Goal: Task Accomplishment & Management: Use online tool/utility

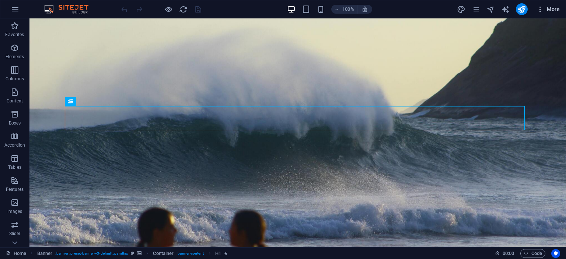
click at [540, 7] on icon "button" at bounding box center [540, 9] width 7 height 7
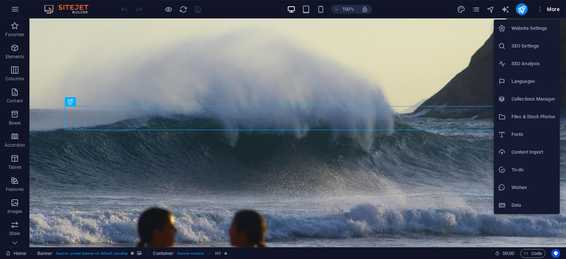
click at [17, 11] on div at bounding box center [283, 129] width 566 height 259
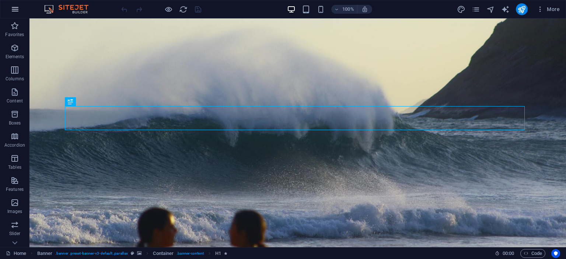
click at [13, 10] on icon "button" at bounding box center [15, 9] width 9 height 9
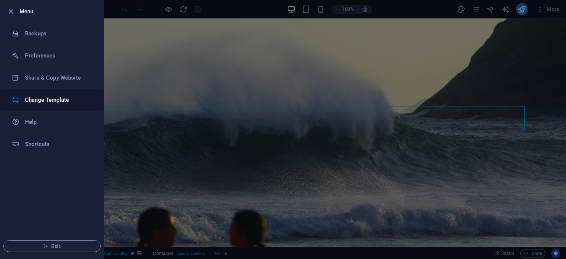
click at [32, 92] on li "Change Template" at bounding box center [51, 100] width 103 height 22
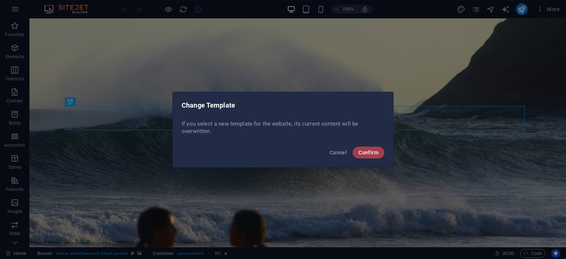
click at [361, 151] on span "Confirm" at bounding box center [369, 153] width 20 height 6
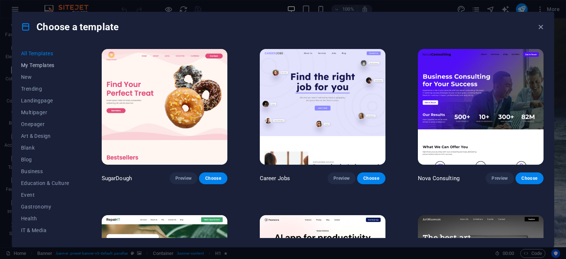
click at [60, 64] on span "My Templates" at bounding box center [45, 65] width 48 height 6
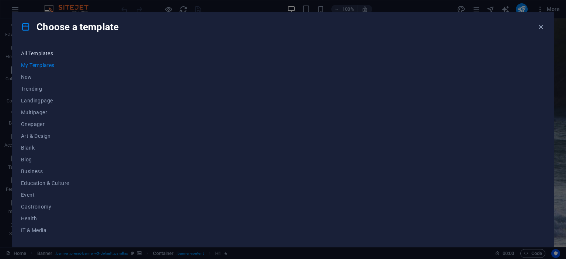
click at [44, 51] on span "All Templates" at bounding box center [45, 53] width 48 height 6
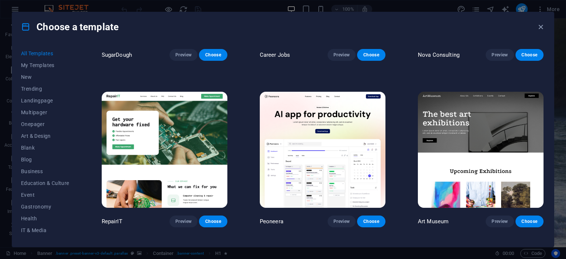
scroll to position [124, 0]
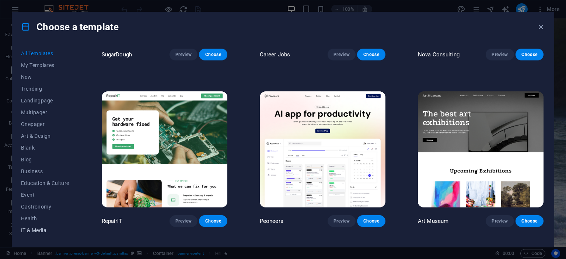
click at [34, 231] on span "IT & Media" at bounding box center [45, 230] width 48 height 6
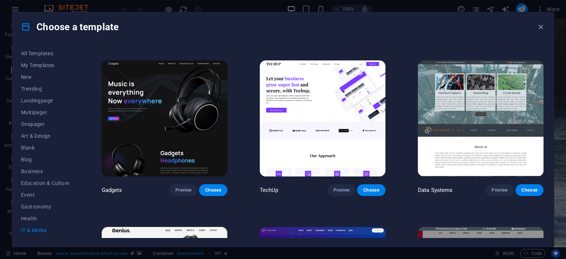
scroll to position [157, 0]
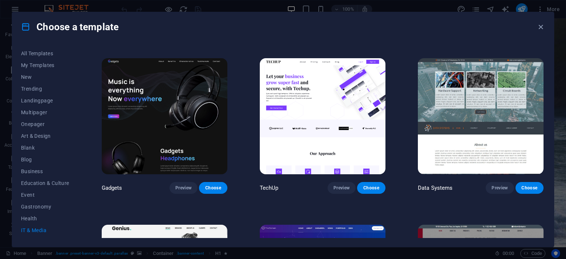
click at [304, 108] on img at bounding box center [323, 116] width 126 height 116
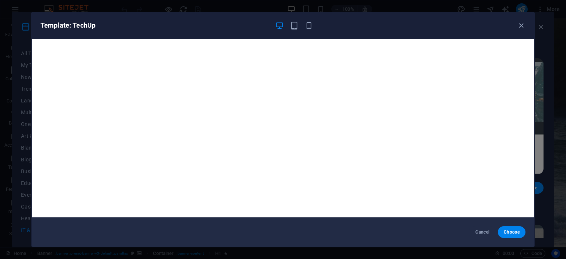
scroll to position [2, 0]
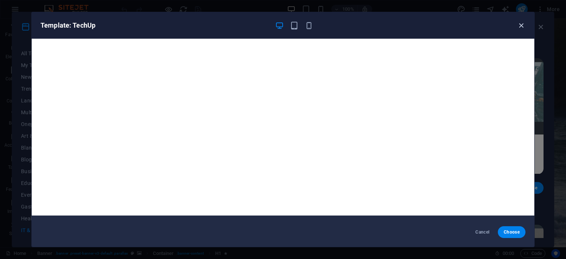
click at [518, 25] on icon "button" at bounding box center [521, 25] width 8 height 8
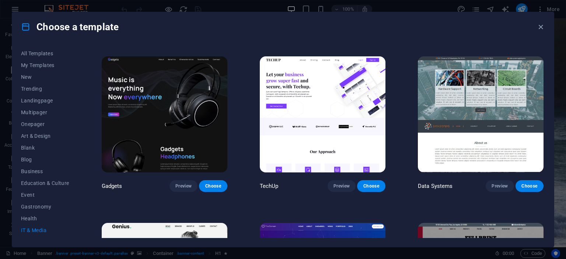
scroll to position [158, 0]
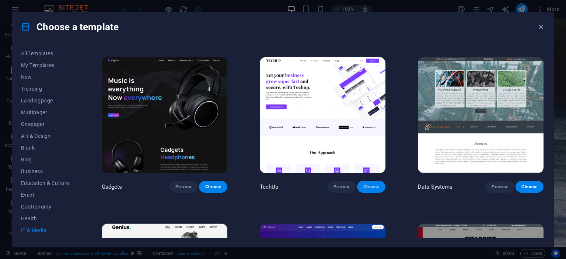
click at [373, 184] on span "Choose" at bounding box center [371, 187] width 16 height 6
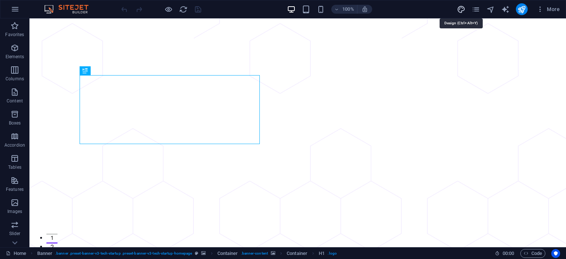
click at [460, 8] on icon "design" at bounding box center [461, 9] width 8 height 8
select select "px"
select select "400"
select select "px"
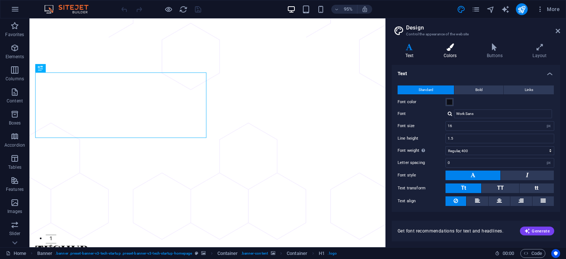
click at [451, 43] on icon at bounding box center [450, 46] width 40 height 7
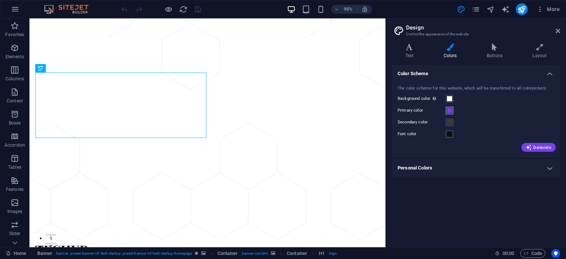
click at [451, 111] on span at bounding box center [450, 111] width 6 height 6
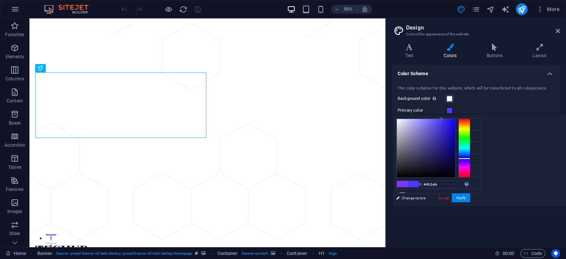
click at [470, 158] on div at bounding box center [464, 159] width 12 height 2
drag, startPoint x: 533, startPoint y: 118, endPoint x: 532, endPoint y: 110, distance: 8.2
click at [532, 110] on body "[DOMAIN_NAME] Home Favorites Elements Columns Content Boxes Accordion Tables Fe…" at bounding box center [283, 129] width 566 height 259
type input "#1100bd"
drag, startPoint x: 531, startPoint y: 117, endPoint x: 547, endPoint y: 133, distance: 22.9
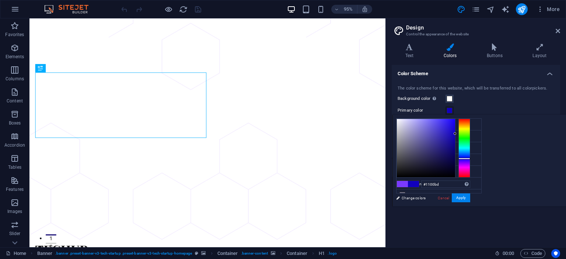
click at [456, 133] on div at bounding box center [455, 133] width 3 height 3
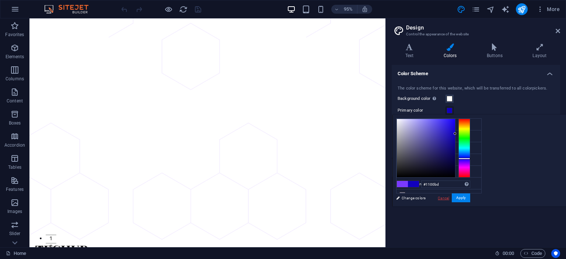
click at [450, 199] on link "Cancel" at bounding box center [443, 198] width 13 height 6
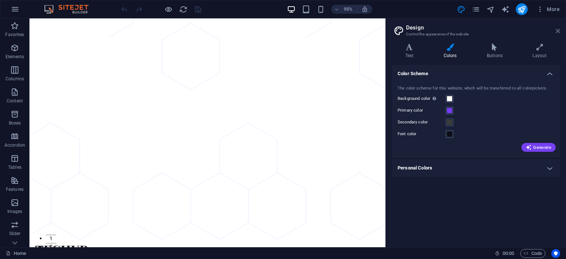
click at [558, 31] on icon at bounding box center [558, 31] width 4 height 6
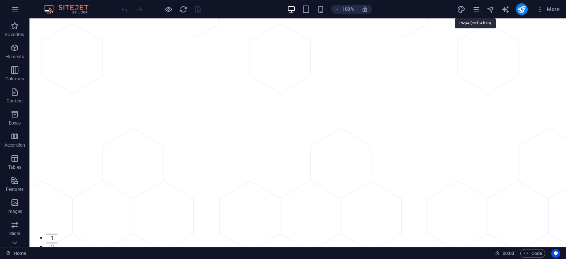
click at [479, 6] on icon "pages" at bounding box center [476, 9] width 8 height 8
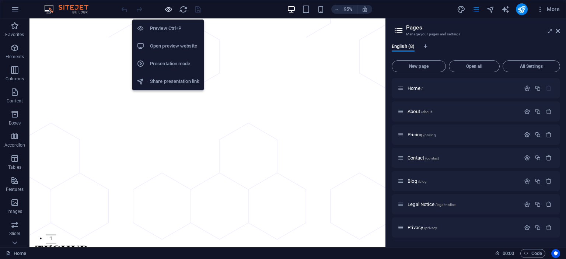
click at [170, 7] on icon "button" at bounding box center [168, 9] width 8 height 8
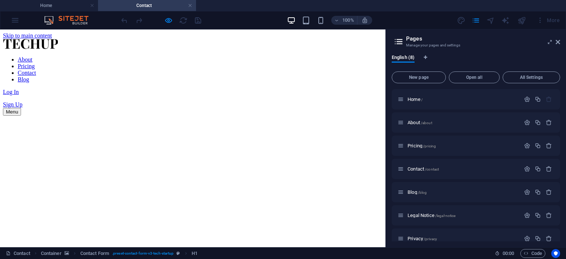
click at [117, 56] on nav "About Pricing Contact Blog" at bounding box center [193, 69] width 380 height 27
click at [66, 4] on h4 "Home" at bounding box center [49, 5] width 98 height 8
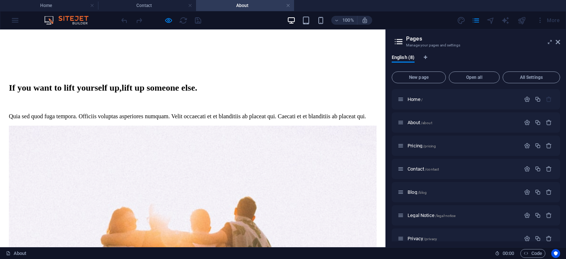
scroll to position [1138, 0]
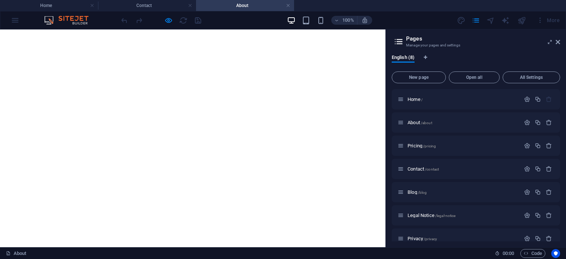
scroll to position [0, 0]
click at [59, 6] on h4 "Home" at bounding box center [49, 5] width 98 height 8
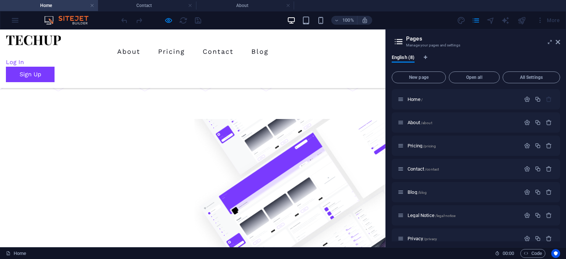
scroll to position [154, 0]
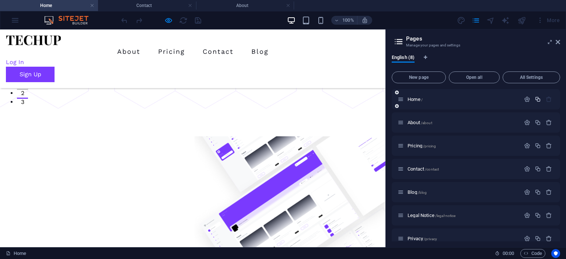
click at [539, 98] on icon "button" at bounding box center [538, 99] width 6 height 6
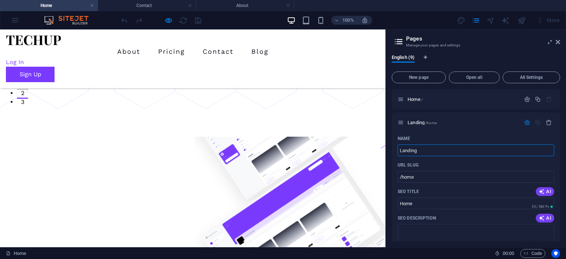
type input "Landing"
click at [357, 137] on div at bounding box center [192, 254] width 385 height 234
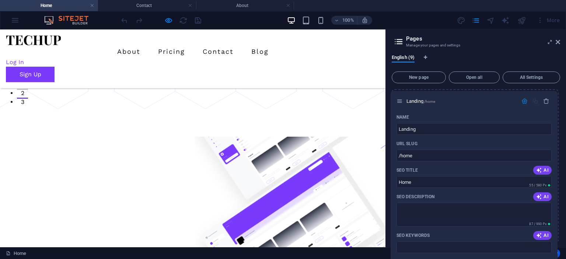
drag, startPoint x: 402, startPoint y: 122, endPoint x: 401, endPoint y: 99, distance: 23.2
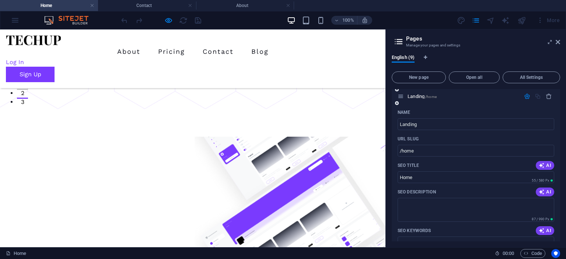
scroll to position [0, 0]
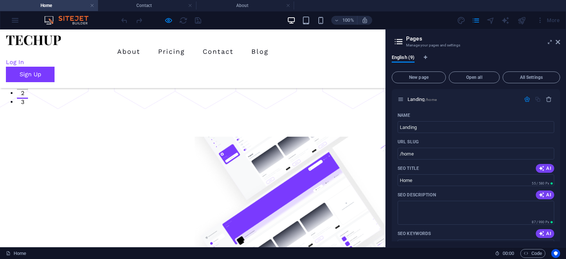
click at [389, 149] on div "English (9) New page Open all All Settings Landing /home Name Landing ​ URL SLU…" at bounding box center [476, 148] width 180 height 199
click at [447, 32] on header "Pages Manage your pages and settings" at bounding box center [476, 38] width 167 height 19
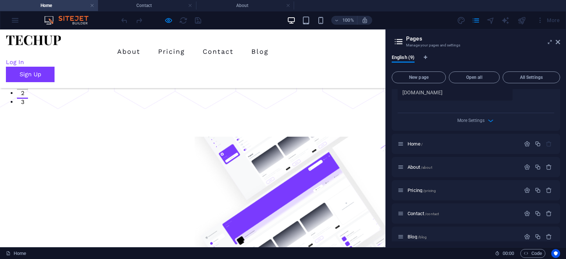
scroll to position [253, 0]
click at [452, 146] on p "Home /" at bounding box center [463, 144] width 111 height 5
click at [524, 143] on icon "button" at bounding box center [527, 144] width 6 height 6
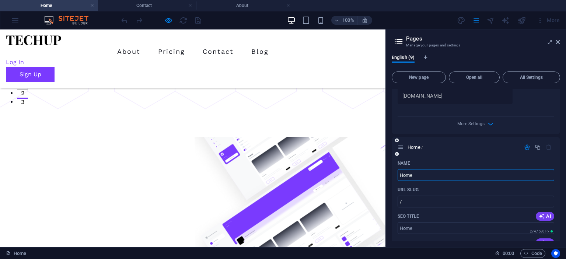
scroll to position [249, 0]
type input "Home2"
click at [559, 39] on icon at bounding box center [558, 42] width 4 height 6
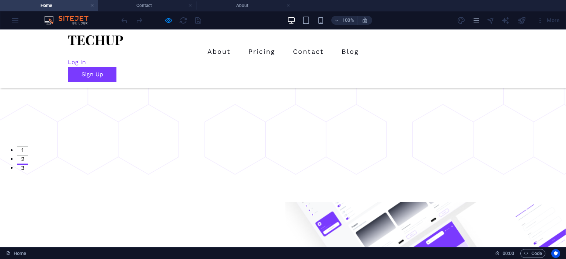
scroll to position [0, 0]
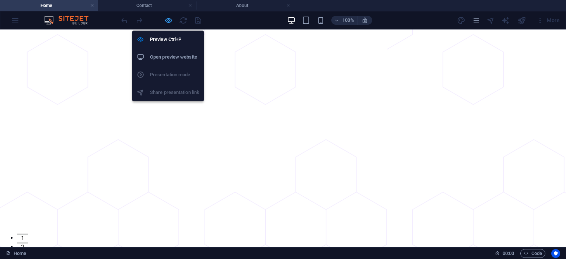
click at [168, 20] on icon "button" at bounding box center [168, 20] width 8 height 8
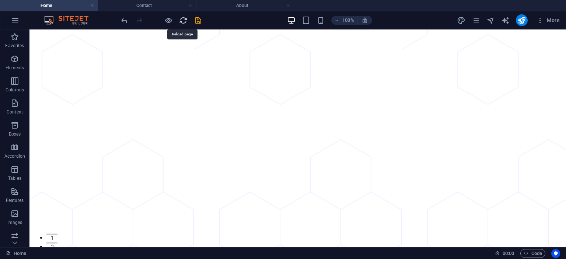
click at [182, 18] on icon "reload" at bounding box center [183, 20] width 8 height 8
click at [199, 23] on icon "save" at bounding box center [198, 20] width 8 height 8
click at [181, 20] on icon "reload" at bounding box center [183, 20] width 8 height 8
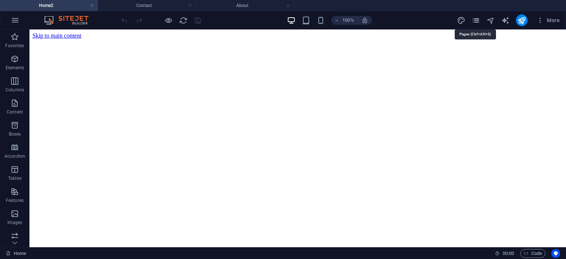
click at [476, 17] on icon "pages" at bounding box center [476, 20] width 8 height 8
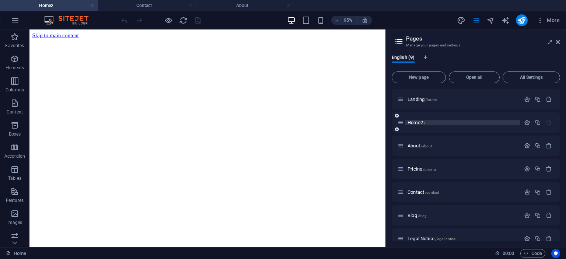
click at [455, 121] on p "Home2 /" at bounding box center [463, 122] width 111 height 5
click at [530, 76] on span "All Settings" at bounding box center [531, 77] width 51 height 4
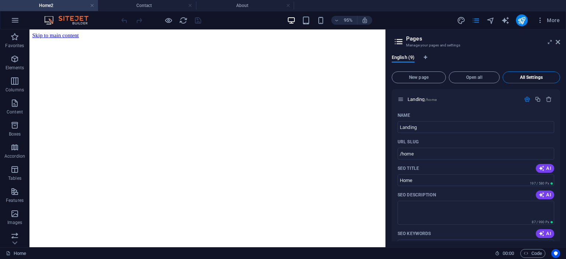
scroll to position [2303, 0]
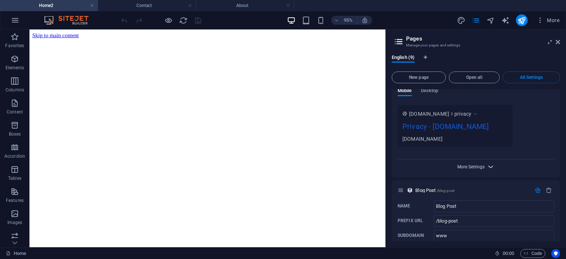
click at [459, 164] on span "More Settings" at bounding box center [470, 166] width 27 height 5
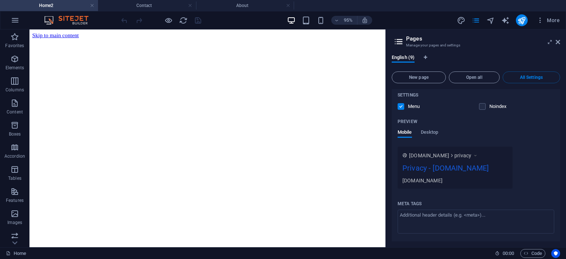
scroll to position [2261, 0]
click at [434, 128] on span "Desktop" at bounding box center [430, 133] width 18 height 10
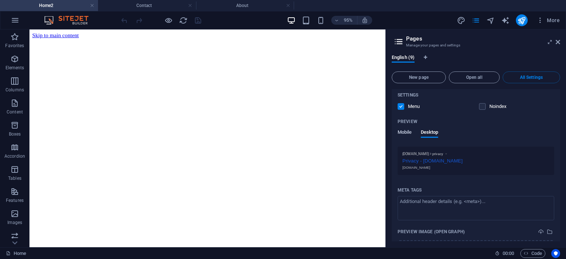
click at [407, 128] on span "Mobile" at bounding box center [405, 133] width 14 height 10
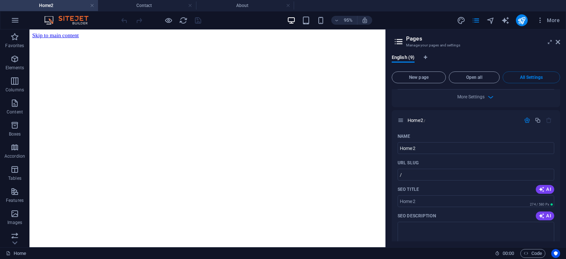
scroll to position [280, 0]
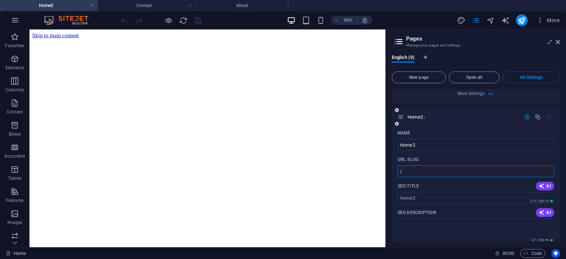
click at [447, 169] on input "/" at bounding box center [476, 171] width 157 height 12
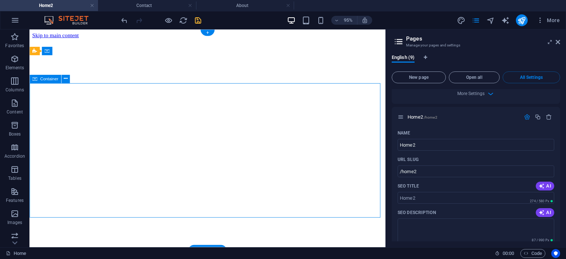
type input "/home2"
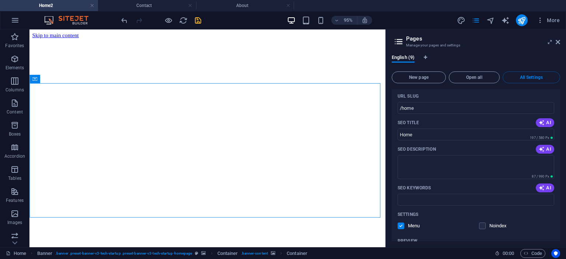
scroll to position [0, 0]
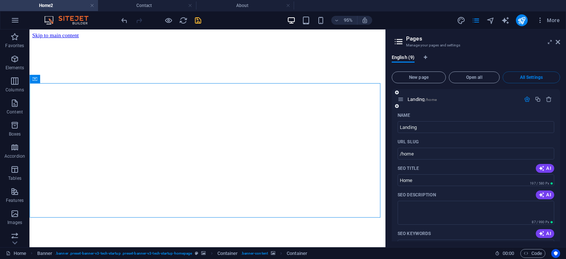
click at [529, 96] on icon "button" at bounding box center [527, 99] width 6 height 6
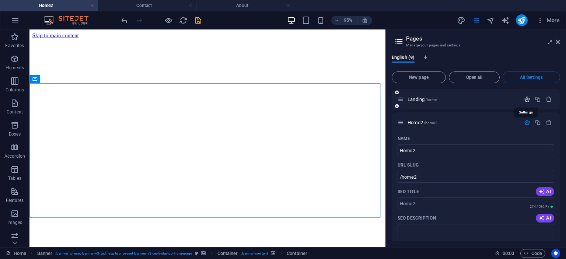
click at [529, 96] on icon "button" at bounding box center [527, 99] width 6 height 6
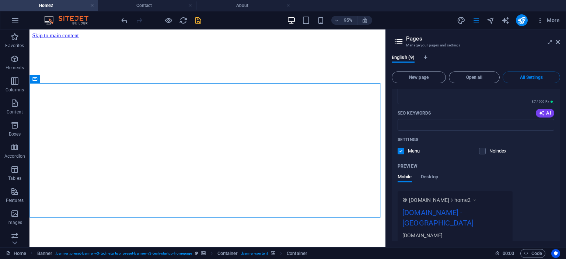
scroll to position [422, 0]
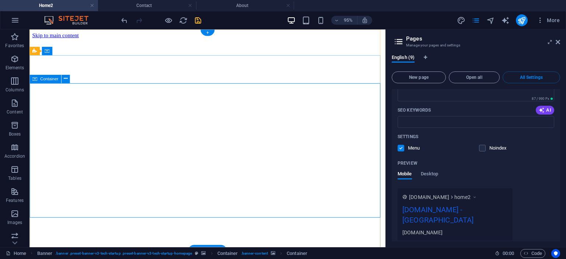
drag, startPoint x: 375, startPoint y: 112, endPoint x: 358, endPoint y: 161, distance: 51.5
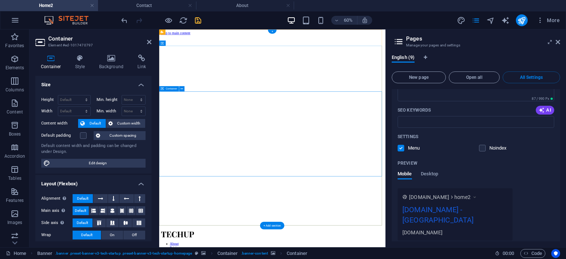
click at [198, 17] on icon "save" at bounding box center [198, 20] width 8 height 8
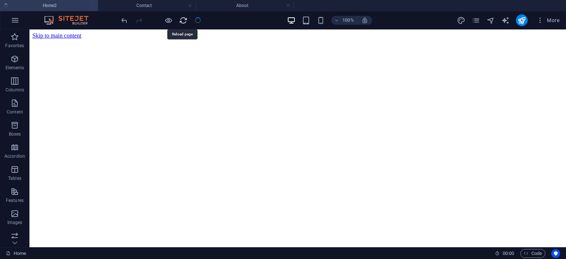
click at [180, 17] on icon "reload" at bounding box center [183, 20] width 8 height 8
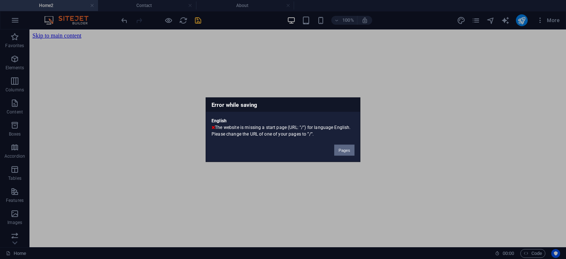
click at [341, 149] on button "Pages" at bounding box center [344, 149] width 20 height 11
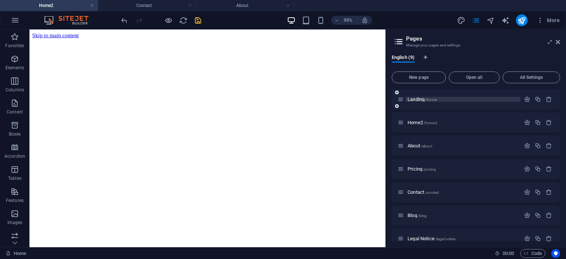
click at [421, 101] on span "Landing /home" at bounding box center [422, 100] width 29 height 6
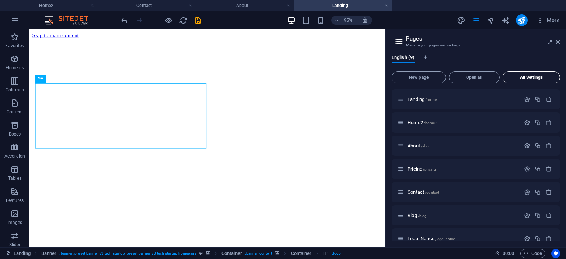
scroll to position [0, 0]
click at [524, 99] on icon "button" at bounding box center [527, 99] width 6 height 6
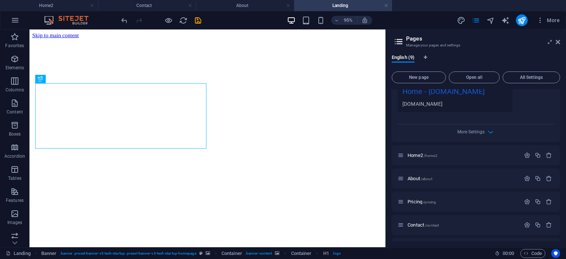
scroll to position [242, 0]
click at [462, 153] on p "Home2 /home2" at bounding box center [463, 154] width 111 height 5
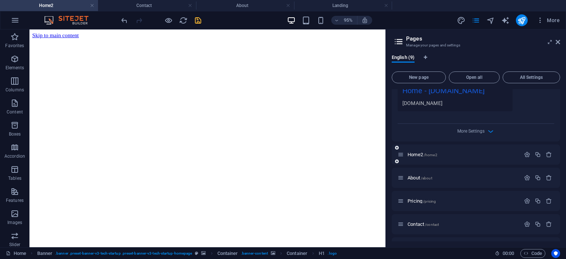
click at [513, 157] on div "Home2 /home2" at bounding box center [459, 154] width 123 height 8
click at [522, 154] on button "button" at bounding box center [527, 154] width 11 height 6
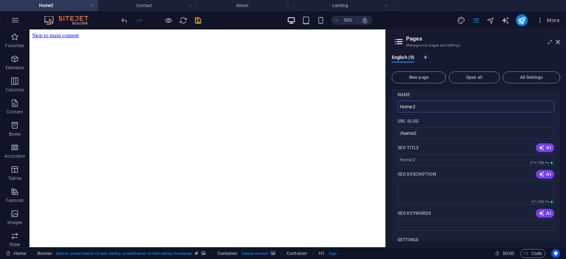
scroll to position [318, 0]
click at [198, 19] on icon "save" at bounding box center [198, 20] width 8 height 8
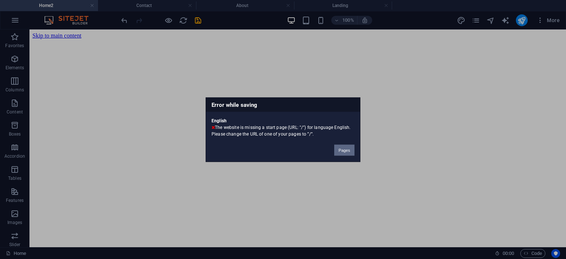
click at [346, 147] on button "Pages" at bounding box center [344, 149] width 20 height 11
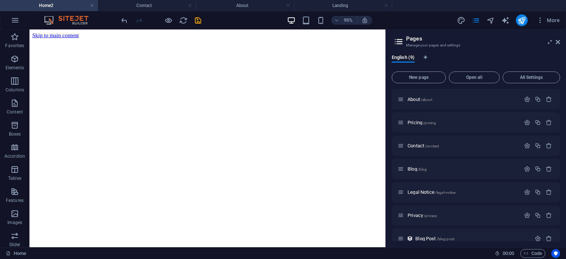
scroll to position [0, 0]
click at [448, 98] on p "Landing /home" at bounding box center [463, 99] width 111 height 5
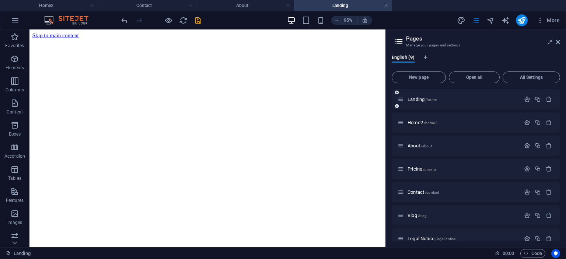
click at [474, 103] on div "Landing /home" at bounding box center [459, 99] width 123 height 8
click at [527, 98] on icon "button" at bounding box center [527, 99] width 6 height 6
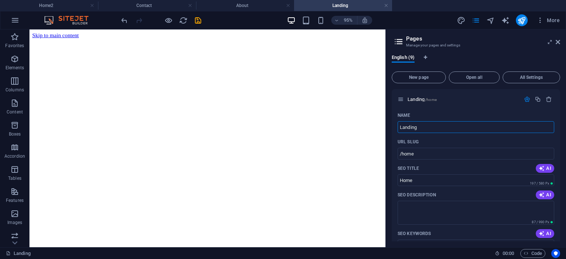
drag, startPoint x: 476, startPoint y: 155, endPoint x: 361, endPoint y: 137, distance: 116.6
type input "/home"
click at [200, 21] on icon "save" at bounding box center [198, 20] width 8 height 8
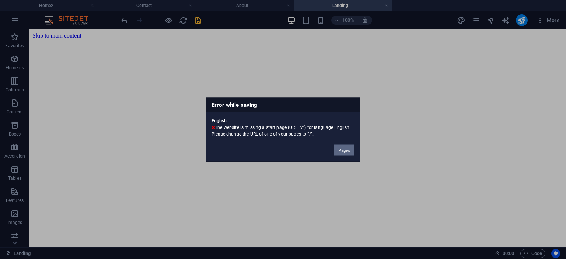
click at [343, 150] on button "Pages" at bounding box center [344, 149] width 20 height 11
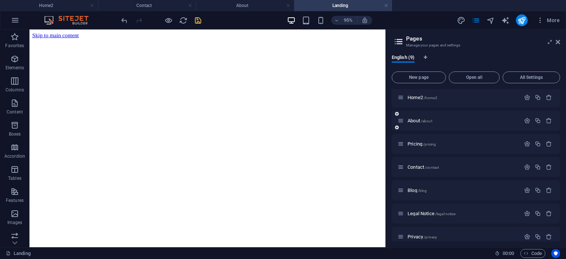
scroll to position [56, 0]
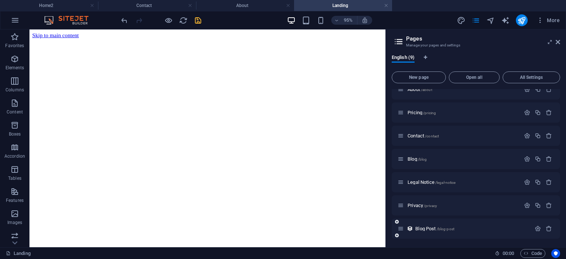
click at [472, 236] on div "Blog Post /blog-post" at bounding box center [476, 229] width 168 height 20
click at [537, 233] on div "Blog Post /blog-post" at bounding box center [476, 229] width 168 height 20
click at [537, 231] on icon "button" at bounding box center [538, 229] width 6 height 6
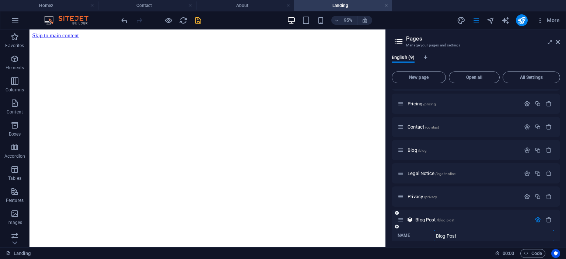
scroll to position [106, 0]
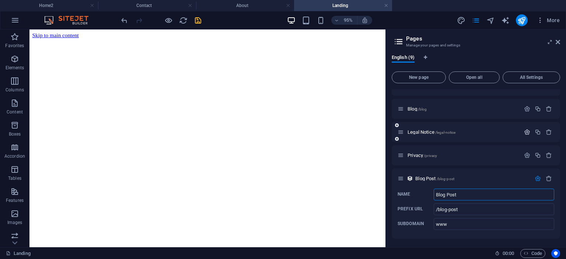
click at [525, 131] on icon "button" at bounding box center [527, 132] width 6 height 6
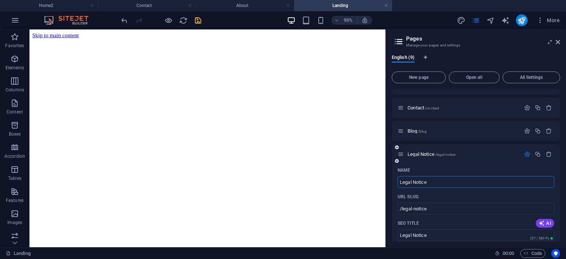
scroll to position [83, 0]
click at [525, 131] on icon "button" at bounding box center [527, 133] width 6 height 6
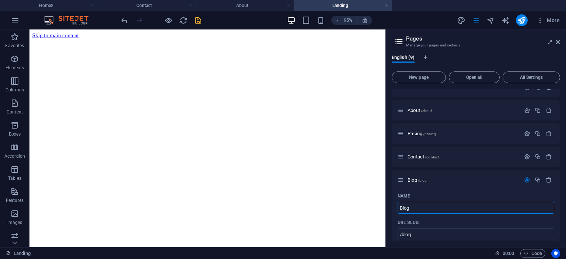
scroll to position [32, 0]
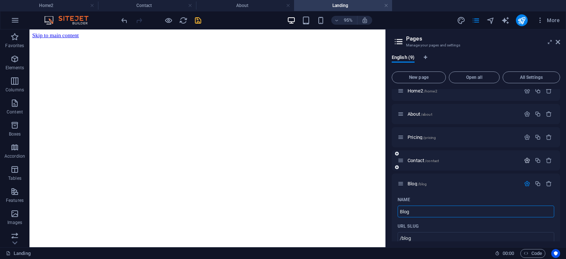
click at [528, 159] on icon "button" at bounding box center [527, 160] width 6 height 6
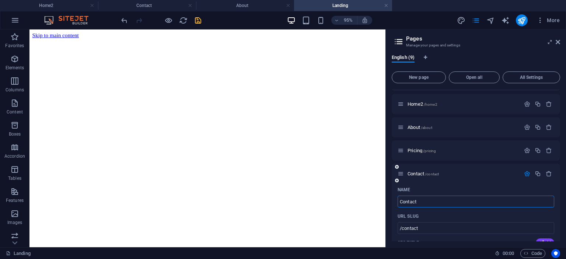
scroll to position [14, 0]
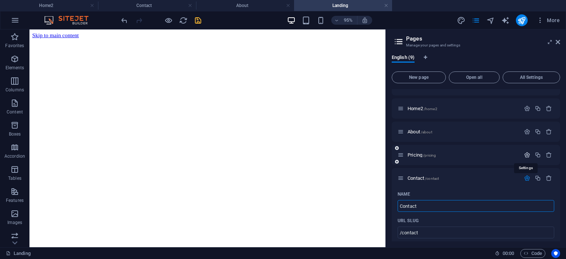
click at [528, 157] on icon "button" at bounding box center [527, 155] width 6 height 6
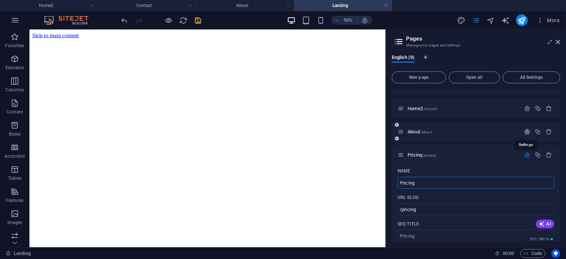
click at [525, 133] on icon "button" at bounding box center [527, 132] width 6 height 6
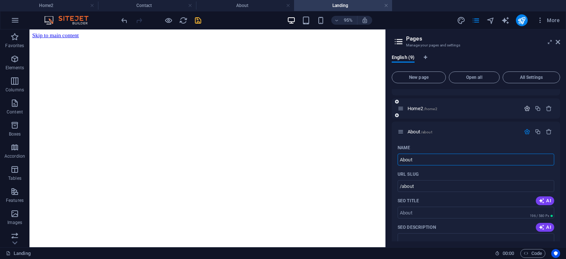
click at [527, 109] on icon "button" at bounding box center [527, 108] width 6 height 6
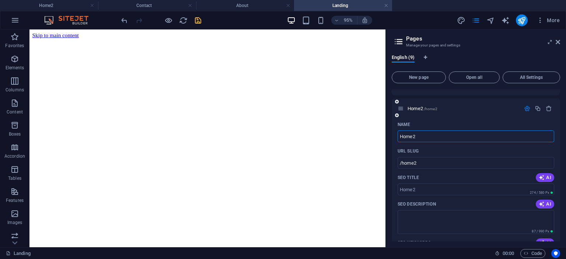
scroll to position [0, 0]
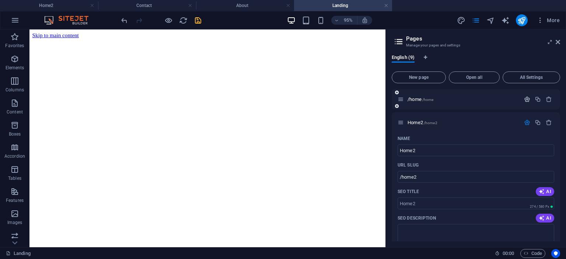
click at [525, 98] on icon "button" at bounding box center [527, 99] width 6 height 6
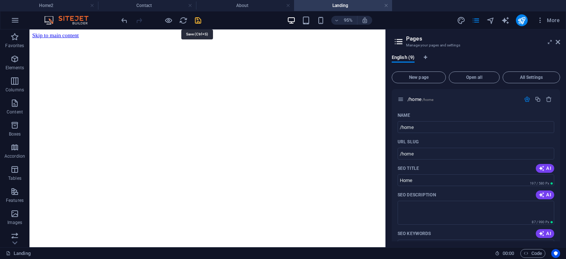
click at [199, 17] on icon "save" at bounding box center [198, 20] width 8 height 8
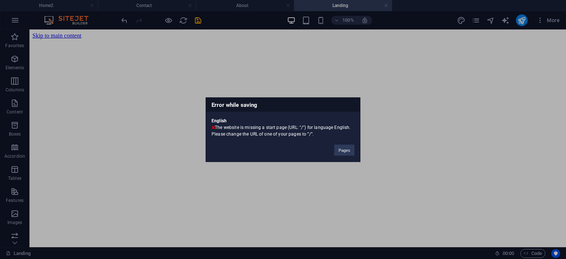
click at [333, 148] on div "Pages" at bounding box center [344, 146] width 31 height 19
click at [339, 151] on button "Pages" at bounding box center [344, 149] width 20 height 11
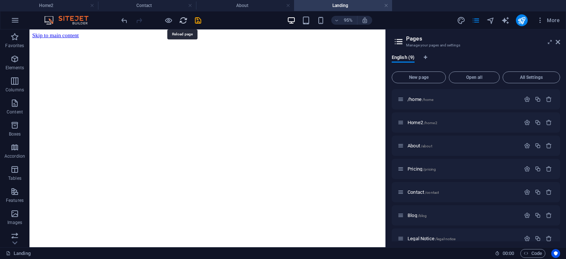
click at [182, 21] on icon "reload" at bounding box center [183, 20] width 8 height 8
click at [556, 42] on icon at bounding box center [558, 42] width 4 height 6
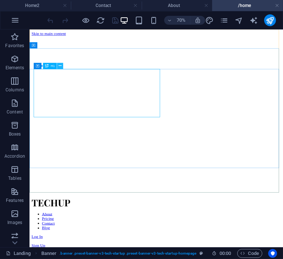
click at [58, 66] on button at bounding box center [60, 66] width 6 height 6
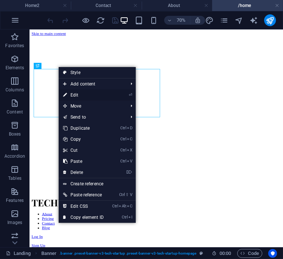
click at [92, 95] on link "⏎ Edit" at bounding box center [83, 95] width 49 height 11
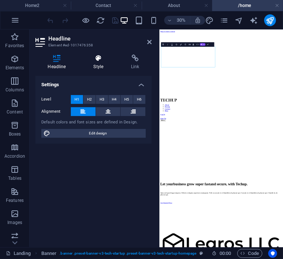
click at [97, 63] on h4 "Style" at bounding box center [100, 62] width 38 height 15
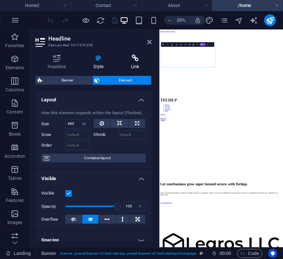
click at [131, 64] on h4 "Link" at bounding box center [135, 62] width 33 height 15
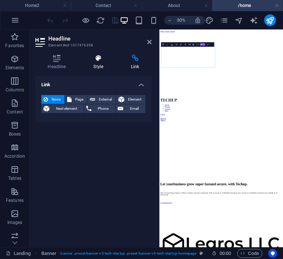
click at [103, 58] on icon at bounding box center [98, 58] width 35 height 7
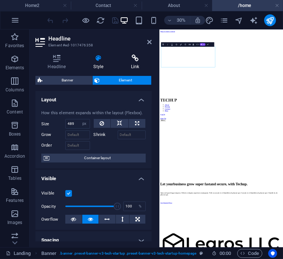
click at [131, 60] on icon at bounding box center [135, 58] width 33 height 7
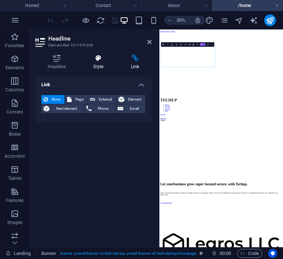
click at [93, 61] on icon at bounding box center [98, 58] width 35 height 7
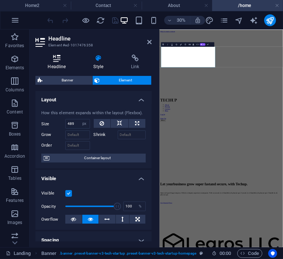
click at [63, 63] on h4 "Headline" at bounding box center [58, 62] width 46 height 15
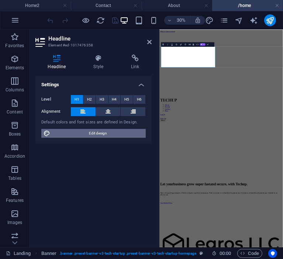
click at [96, 133] on span "Edit design" at bounding box center [97, 133] width 91 height 9
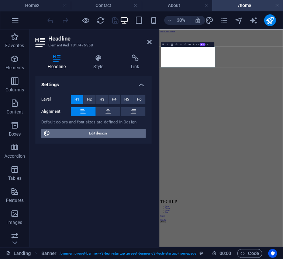
select select "px"
select select "400"
select select "px"
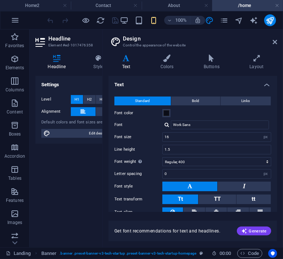
click at [83, 178] on div "Settings Level H1 H2 H3 H4 H5 H6 Alignment Default colors and font sizes are de…" at bounding box center [93, 158] width 116 height 165
click at [170, 55] on icon at bounding box center [167, 58] width 40 height 7
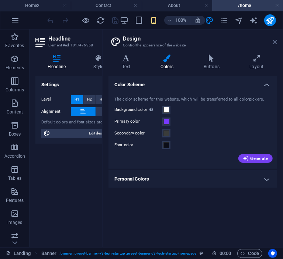
click at [276, 41] on icon at bounding box center [274, 42] width 4 height 6
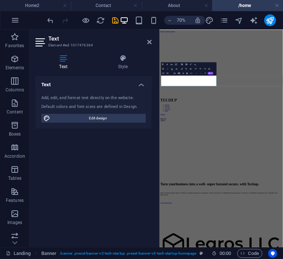
click at [92, 149] on div "Text Add, edit, and format text directly on the website. Default colors and fon…" at bounding box center [93, 158] width 116 height 165
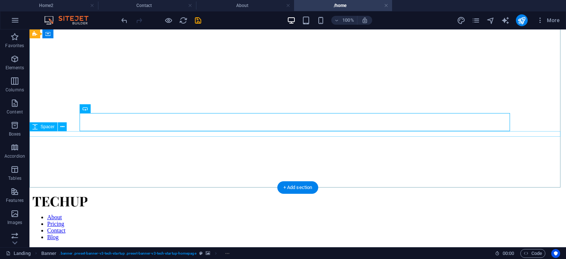
scroll to position [63, 0]
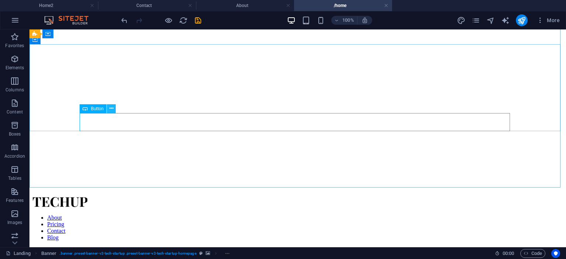
click at [112, 110] on icon at bounding box center [111, 109] width 4 height 8
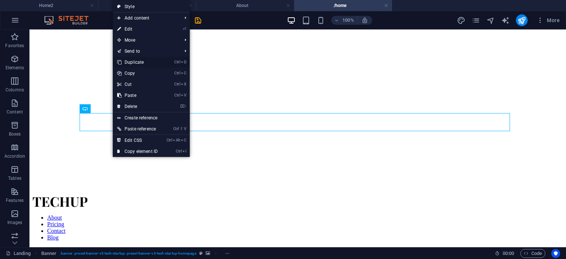
click at [133, 61] on link "Ctrl D Duplicate" at bounding box center [137, 62] width 49 height 11
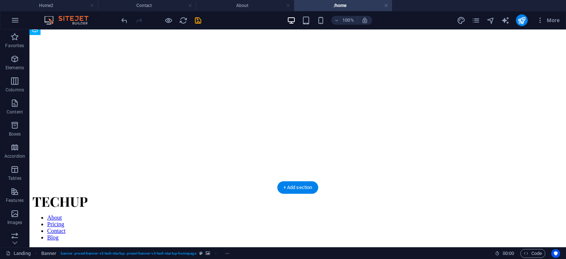
drag, startPoint x: 133, startPoint y: 129, endPoint x: 204, endPoint y: 115, distance: 72.9
drag, startPoint x: 145, startPoint y: 131, endPoint x: 219, endPoint y: 118, distance: 75.1
drag, startPoint x: 122, startPoint y: 146, endPoint x: 191, endPoint y: 110, distance: 77.5
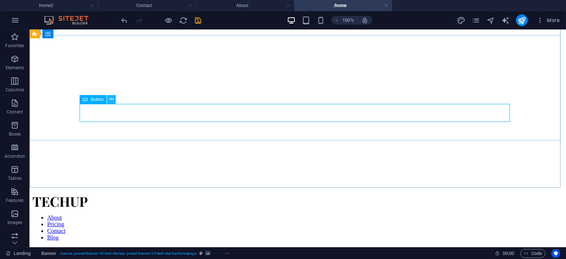
click at [112, 97] on icon at bounding box center [111, 99] width 4 height 8
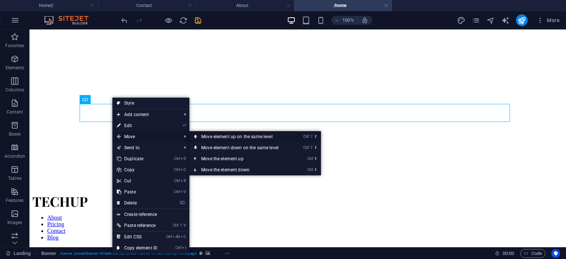
click at [204, 135] on link "Ctrl ⇧ ⬆ Move element up on the same level" at bounding box center [241, 136] width 104 height 11
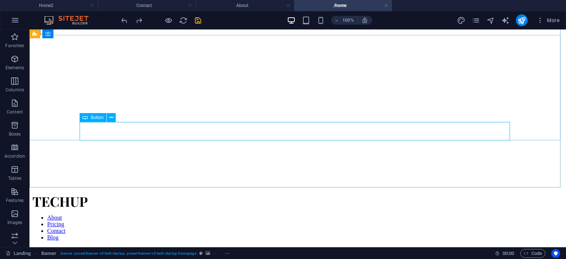
click at [103, 120] on span "Button" at bounding box center [97, 117] width 13 height 4
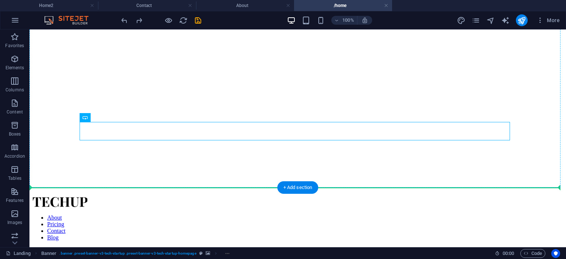
drag, startPoint x: 130, startPoint y: 147, endPoint x: 103, endPoint y: 149, distance: 26.6
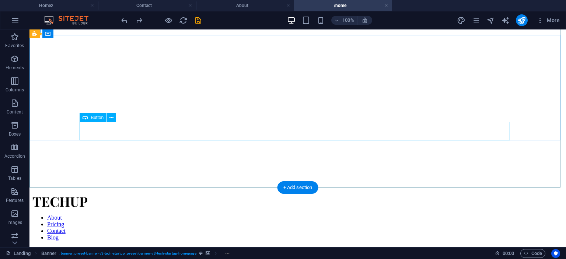
click at [112, 115] on icon at bounding box center [111, 118] width 4 height 8
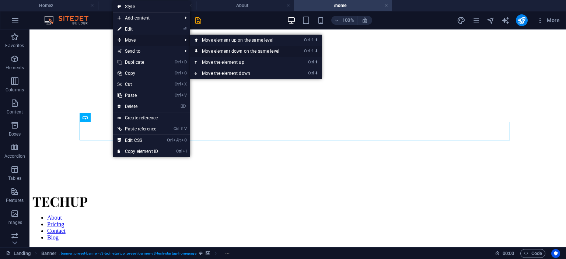
click at [255, 50] on link "Ctrl ⇧ ⬇ Move element down on the same level" at bounding box center [242, 51] width 104 height 11
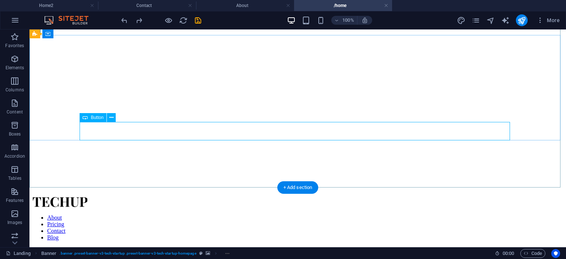
click at [113, 118] on icon at bounding box center [111, 118] width 4 height 8
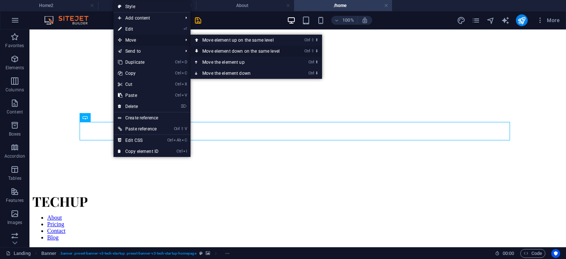
click at [252, 49] on link "Ctrl ⇧ ⬇ Move element down on the same level" at bounding box center [243, 51] width 104 height 11
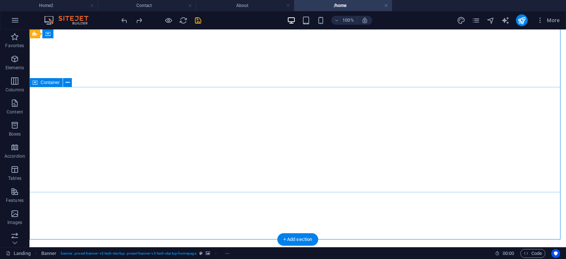
scroll to position [7, 0]
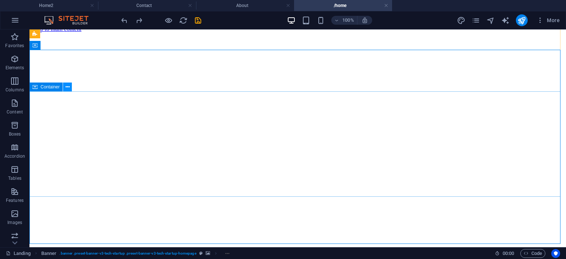
click at [68, 84] on icon at bounding box center [68, 87] width 4 height 8
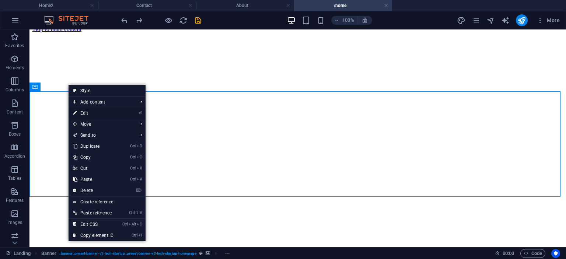
click at [89, 112] on link "⏎ Edit" at bounding box center [93, 113] width 49 height 11
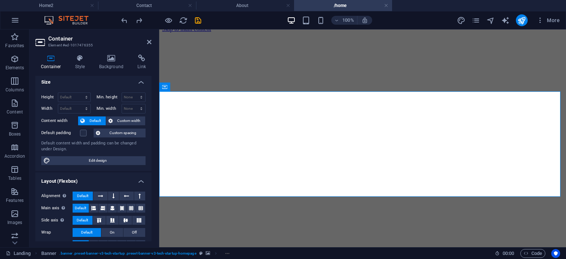
scroll to position [0, 0]
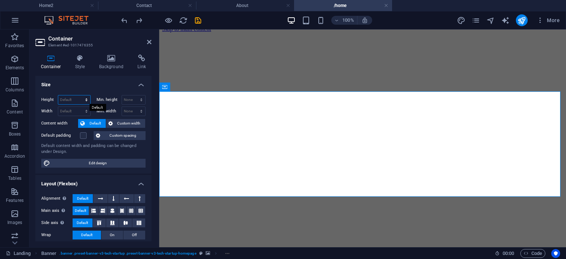
click at [87, 98] on select "Default px rem % vh vw" at bounding box center [74, 99] width 32 height 9
click at [76, 98] on select "Default px rem % vh vw" at bounding box center [74, 99] width 32 height 9
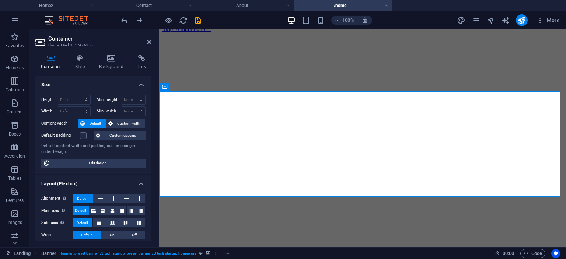
click at [96, 120] on span "Default" at bounding box center [95, 123] width 17 height 9
click at [80, 98] on select "Default px rem % vh vw" at bounding box center [74, 99] width 32 height 9
select select "%"
click at [79, 95] on select "Default px rem % vh vw" at bounding box center [74, 99] width 32 height 9
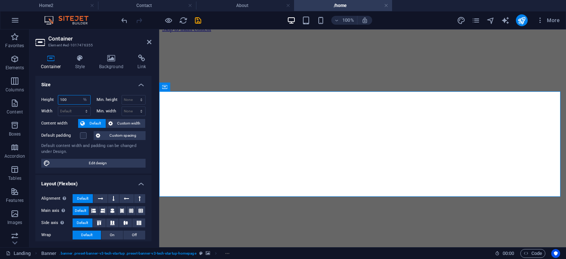
click at [71, 99] on input "100" at bounding box center [74, 99] width 32 height 9
type input "120"
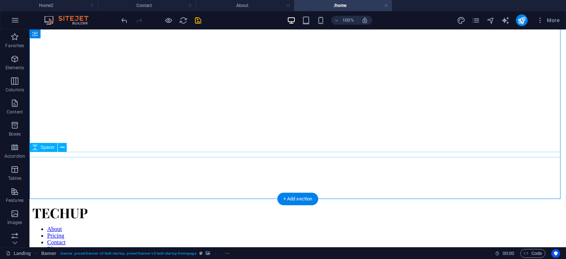
scroll to position [53, 0]
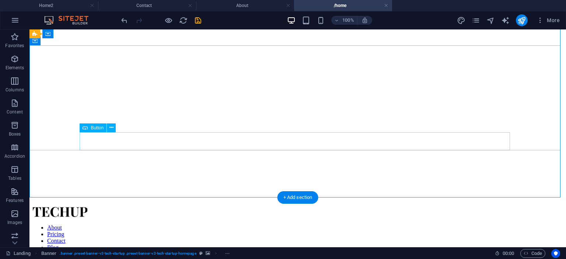
click at [110, 128] on icon at bounding box center [111, 128] width 4 height 8
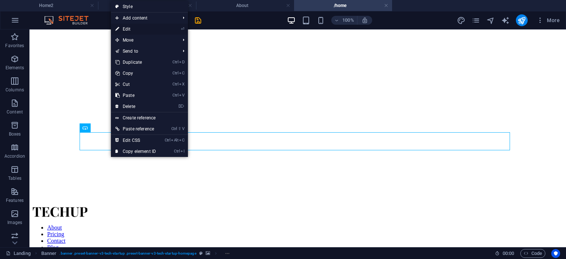
click at [144, 29] on link "⏎ Edit" at bounding box center [135, 29] width 49 height 11
select select "px"
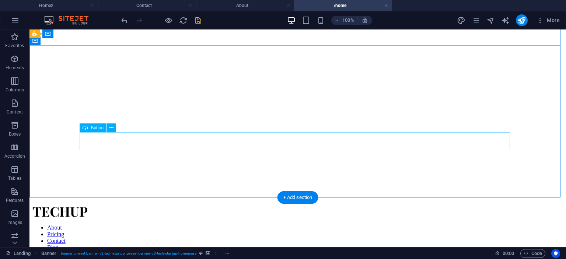
click at [109, 128] on icon at bounding box center [111, 128] width 4 height 8
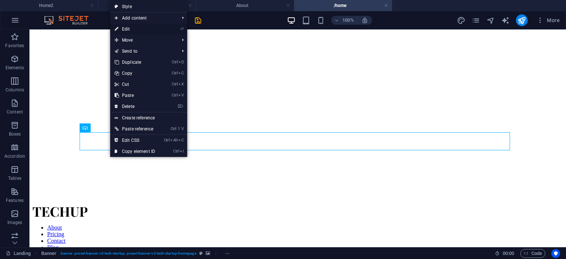
click at [159, 30] on link "⏎ Edit" at bounding box center [134, 29] width 49 height 11
select select "px"
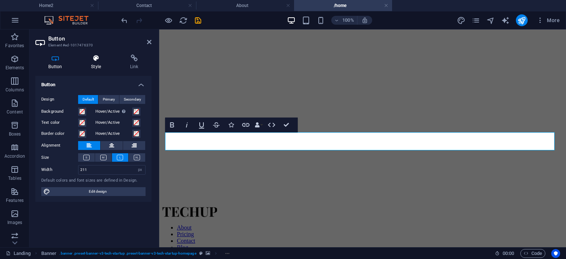
click at [97, 63] on h4 "Style" at bounding box center [97, 62] width 39 height 15
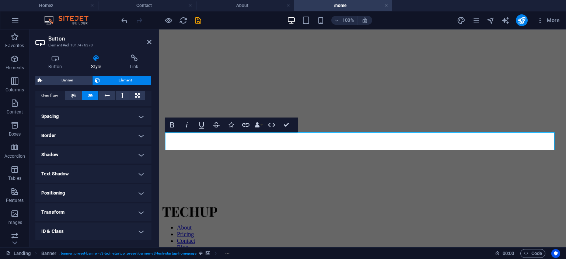
scroll to position [125, 0]
click at [111, 114] on h4 "Spacing" at bounding box center [93, 116] width 116 height 18
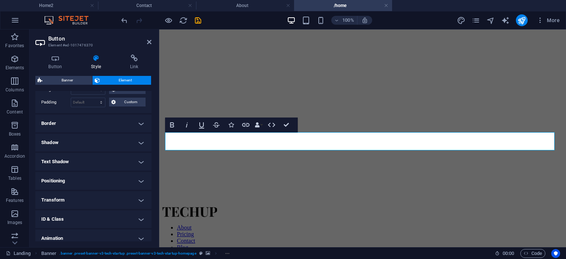
scroll to position [161, 0]
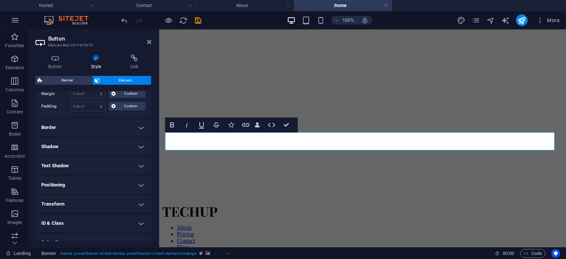
click at [100, 121] on h4 "Border" at bounding box center [93, 128] width 116 height 18
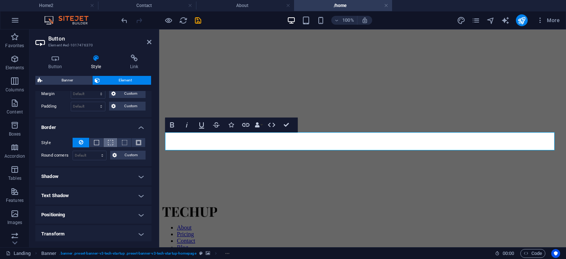
click at [111, 140] on span at bounding box center [110, 142] width 5 height 5
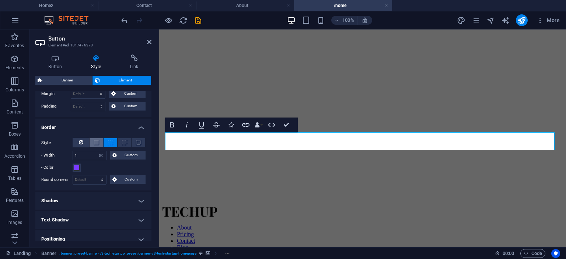
click at [98, 140] on span at bounding box center [96, 142] width 5 height 5
click at [83, 139] on button at bounding box center [81, 143] width 17 height 10
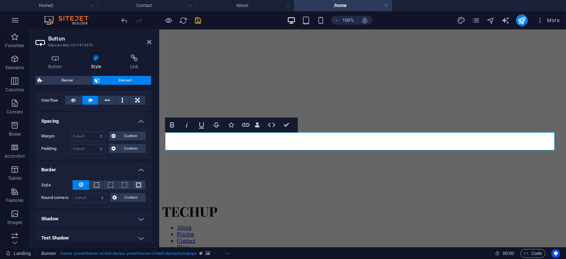
scroll to position [114, 0]
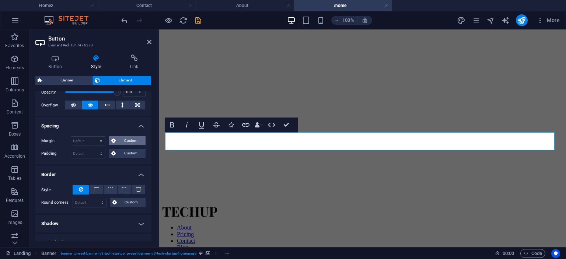
click at [133, 136] on span "Custom" at bounding box center [130, 140] width 25 height 9
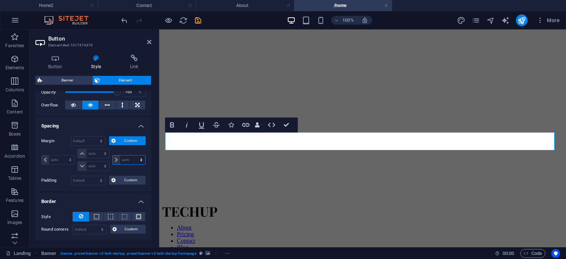
click at [114, 157] on select "auto px % rem vw vh" at bounding box center [129, 160] width 32 height 9
click at [113, 156] on select "auto px % rem vw vh" at bounding box center [129, 160] width 32 height 9
click at [143, 158] on select "auto px % rem vw vh" at bounding box center [129, 160] width 32 height 9
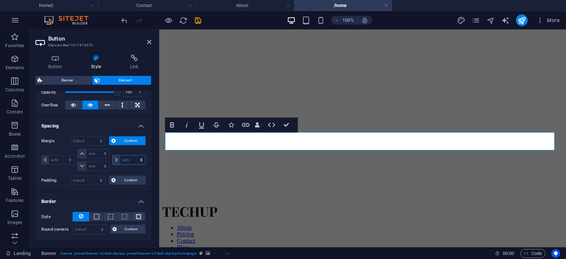
click at [143, 158] on select "auto px % rem vw vh" at bounding box center [129, 160] width 32 height 9
select select "%"
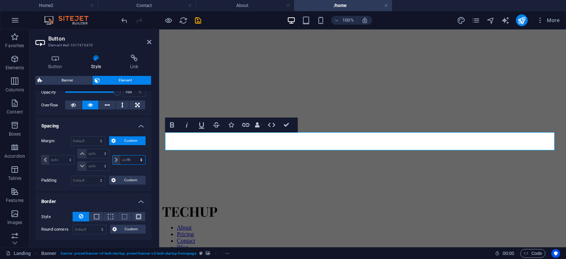
click at [133, 156] on select "auto px % rem vw vh" at bounding box center [129, 160] width 32 height 9
type input "0"
select select "px"
type input "0"
select select "px"
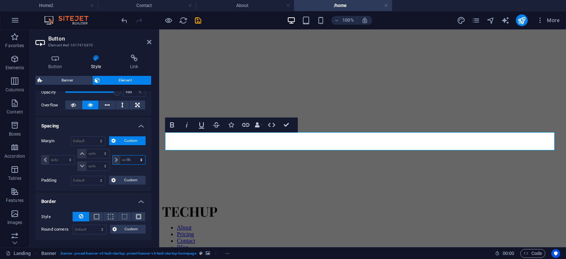
type input "0"
select select "px"
click at [115, 160] on icon at bounding box center [116, 160] width 3 height 4
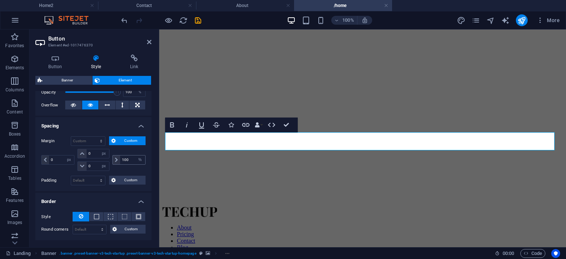
click at [115, 160] on icon at bounding box center [116, 160] width 3 height 4
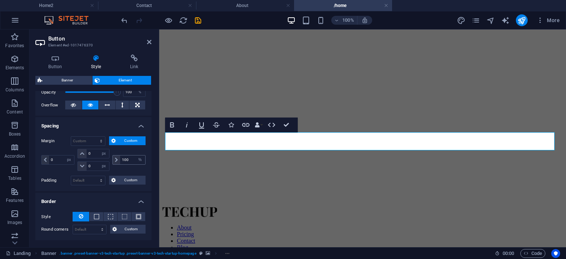
click at [115, 160] on icon at bounding box center [116, 160] width 3 height 4
click at [130, 158] on input "100" at bounding box center [132, 160] width 25 height 9
type input "120"
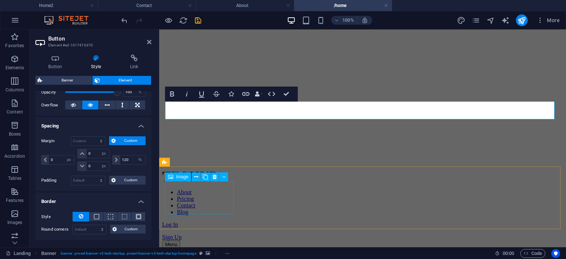
scroll to position [83, 0]
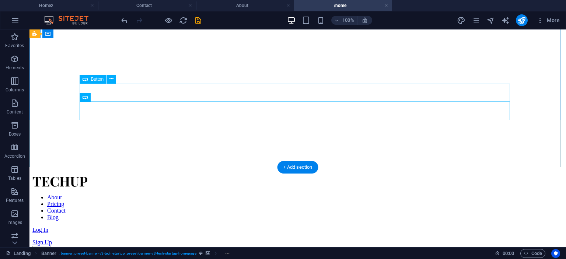
click at [112, 80] on icon at bounding box center [111, 79] width 4 height 8
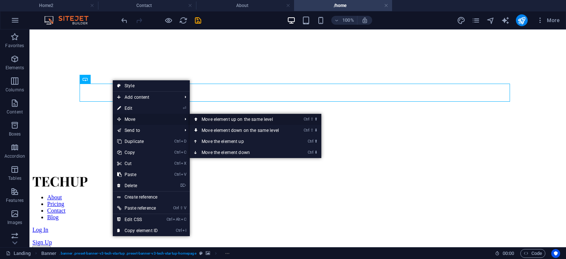
click at [211, 120] on link "Ctrl ⇧ ⬆ Move element up on the same level" at bounding box center [242, 119] width 104 height 11
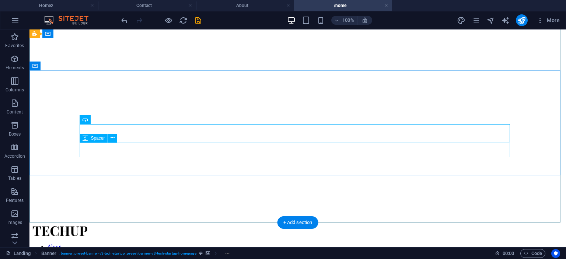
scroll to position [27, 0]
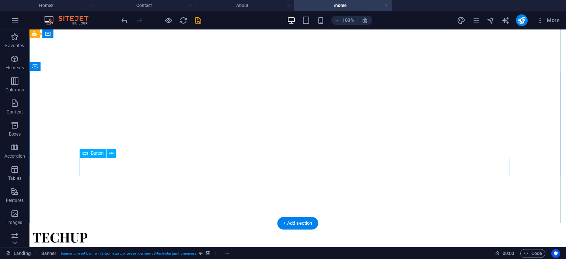
click at [113, 153] on button at bounding box center [111, 153] width 9 height 9
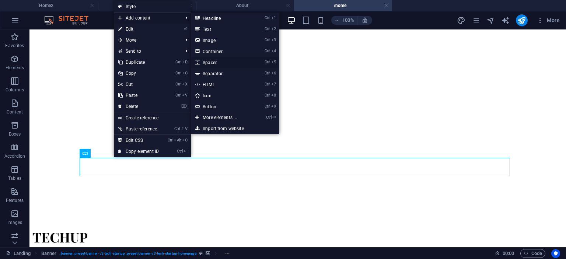
click at [221, 61] on link "Ctrl 5 Spacer" at bounding box center [221, 62] width 61 height 11
select select "px"
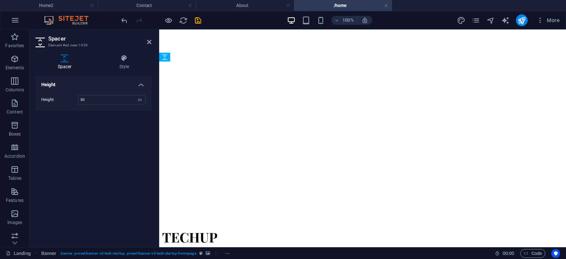
drag, startPoint x: 333, startPoint y: 191, endPoint x: 173, endPoint y: 148, distance: 165.4
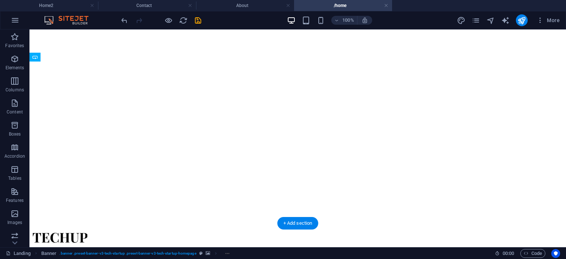
drag, startPoint x: 82, startPoint y: 118, endPoint x: 209, endPoint y: 140, distance: 129.0
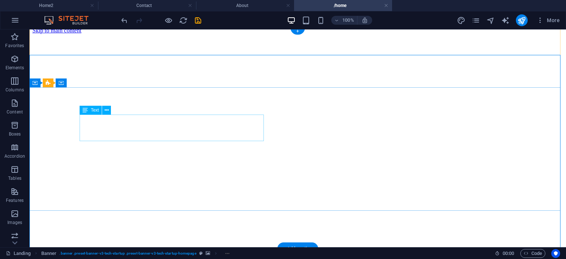
scroll to position [1, 0]
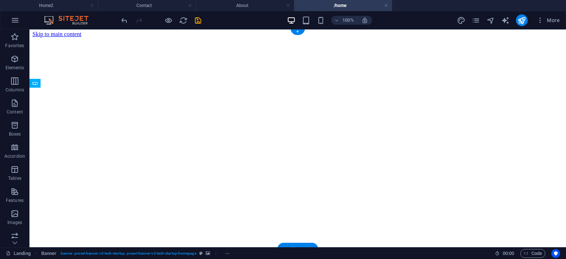
drag, startPoint x: 121, startPoint y: 186, endPoint x: 282, endPoint y: 177, distance: 161.3
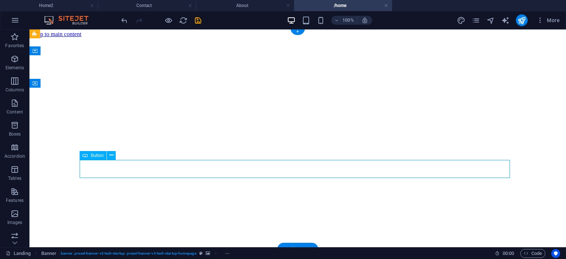
select select "px"
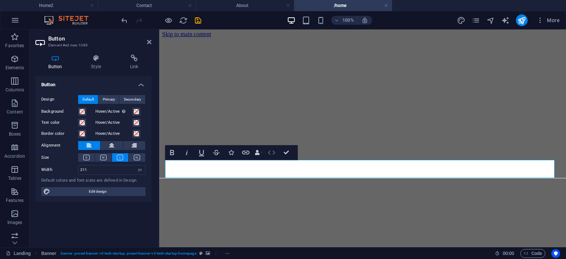
click at [273, 155] on icon "button" at bounding box center [271, 152] width 9 height 9
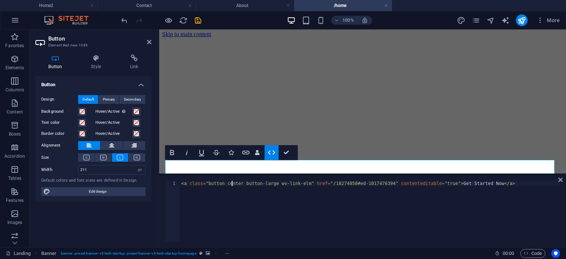
click at [233, 184] on div "< a class = "button center button-large wv-link-elm" href = "/18274858#ed-10174…" at bounding box center [370, 216] width 380 height 71
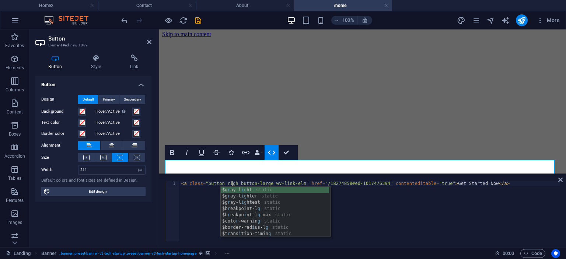
scroll to position [0, 6]
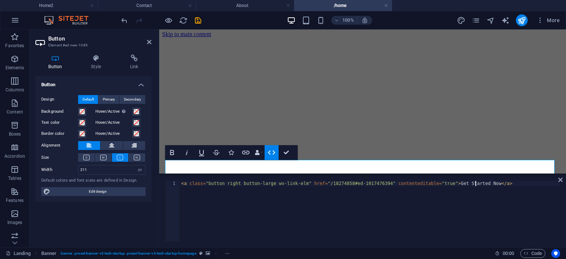
click at [375, 209] on div "< a class = "button right button-large wv-link-elm" href = "/18274858#ed-101747…" at bounding box center [370, 216] width 380 height 71
type textarea "<a class="button right button-large wv-link-elm" href="/18274858#ed-1017476394"…"
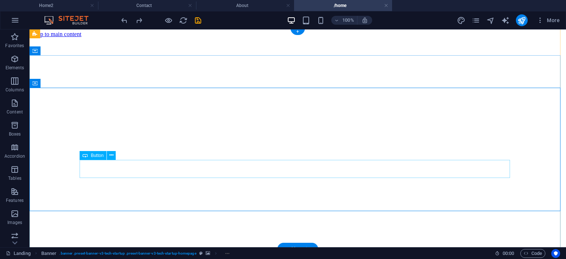
click at [111, 155] on icon at bounding box center [111, 155] width 4 height 8
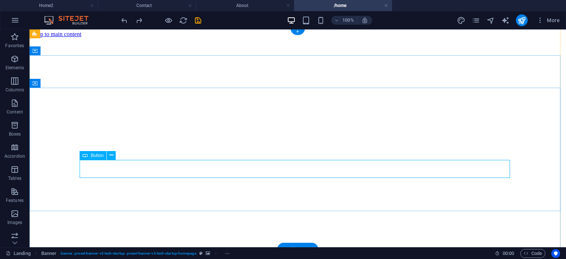
select select "px"
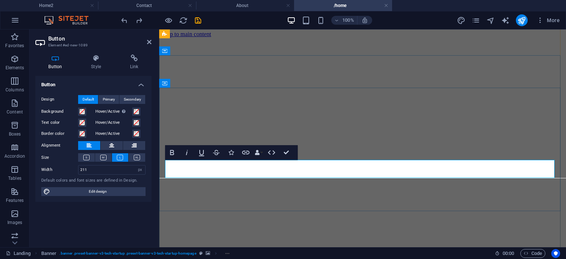
click at [112, 143] on icon at bounding box center [111, 145] width 5 height 9
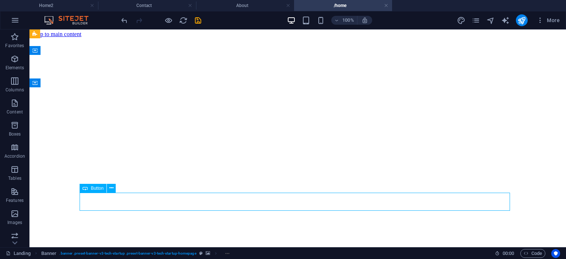
scroll to position [1, 0]
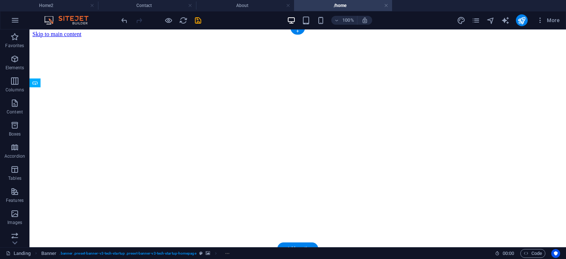
drag, startPoint x: 125, startPoint y: 219, endPoint x: 94, endPoint y: 173, distance: 54.8
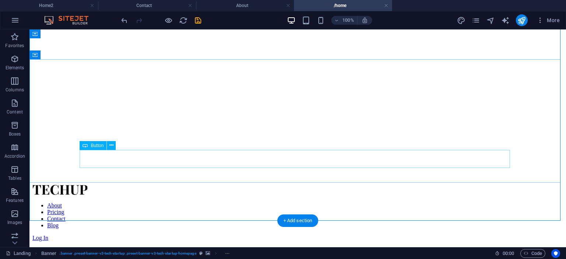
scroll to position [0, 0]
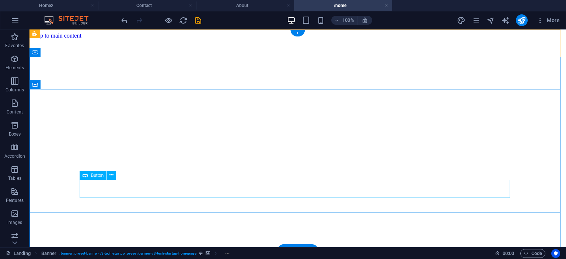
select select "px"
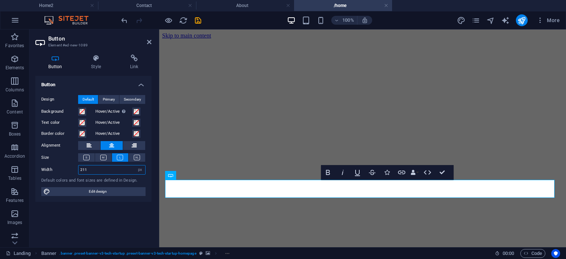
click at [103, 170] on input "211" at bounding box center [111, 169] width 67 height 9
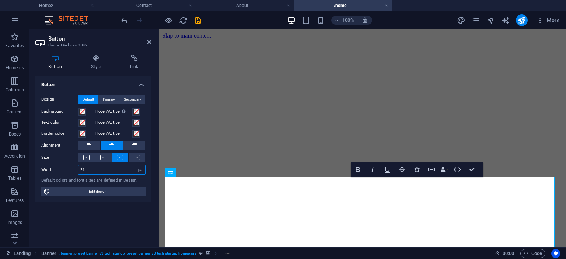
type input "211"
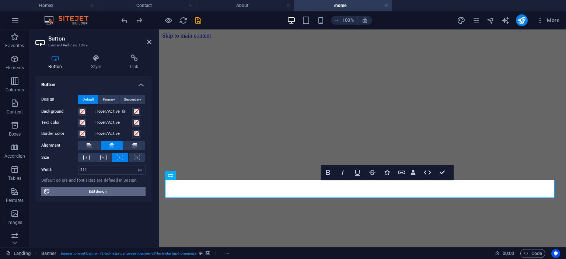
click at [102, 188] on span "Edit design" at bounding box center [97, 191] width 91 height 9
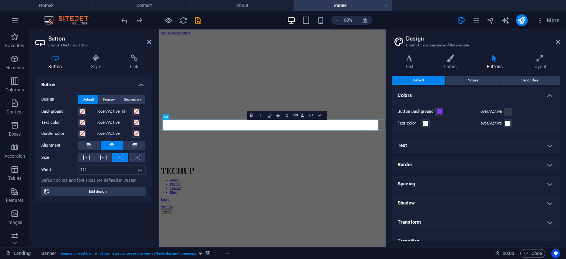
scroll to position [8, 0]
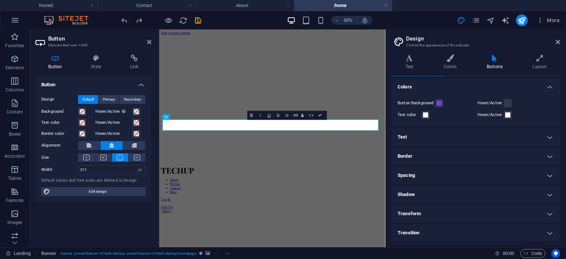
click at [426, 172] on h4 "Spacing" at bounding box center [476, 176] width 168 height 18
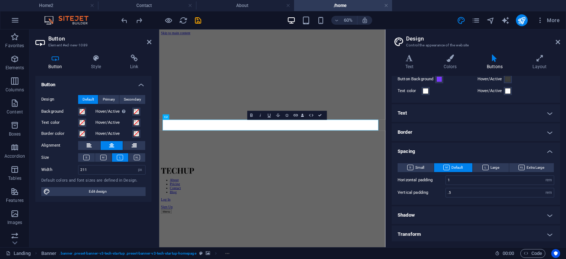
scroll to position [0, 0]
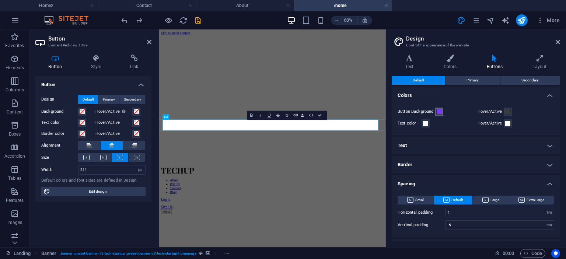
click at [441, 109] on span at bounding box center [439, 112] width 6 height 6
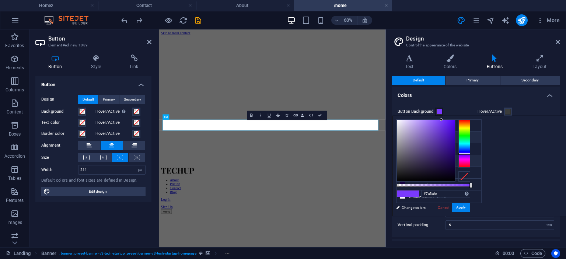
click at [433, 160] on small "#0b0d17" at bounding box center [433, 162] width 11 height 5
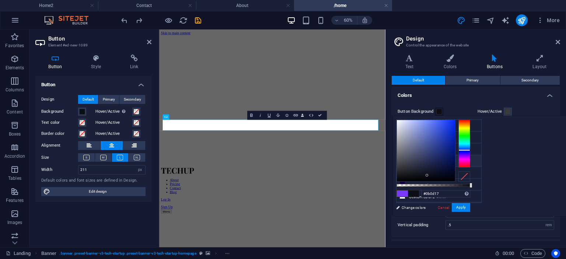
click at [401, 158] on icon at bounding box center [402, 160] width 5 height 5
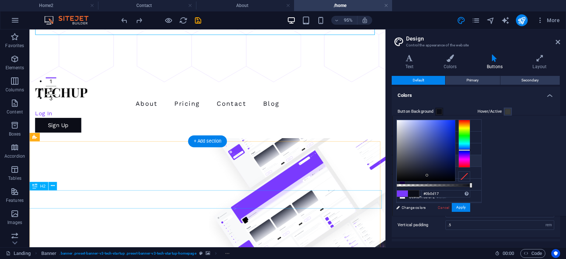
scroll to position [166, 0]
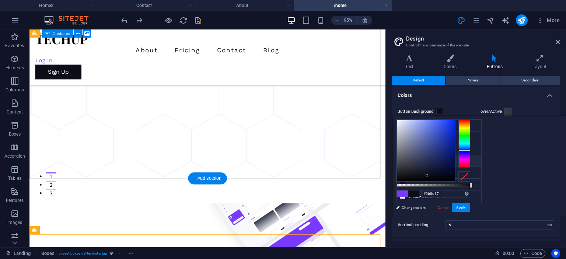
scroll to position [63, 0]
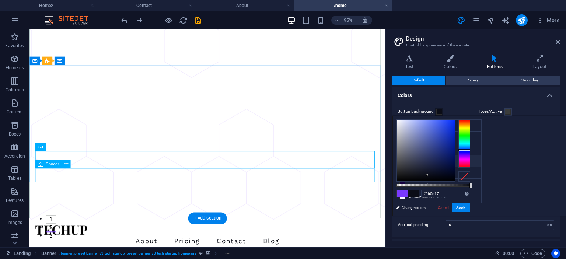
scroll to position [19, 0]
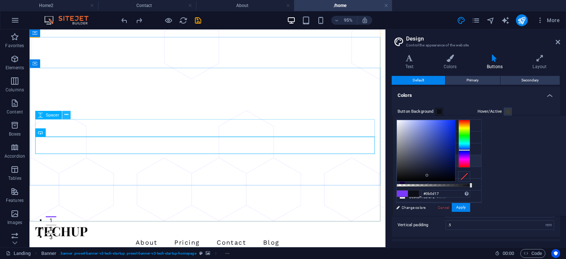
click at [68, 115] on button at bounding box center [66, 115] width 8 height 8
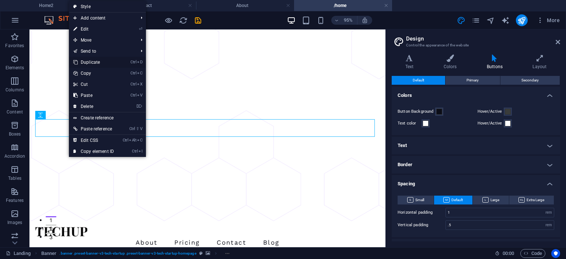
click at [88, 61] on link "Ctrl D Duplicate" at bounding box center [93, 62] width 49 height 11
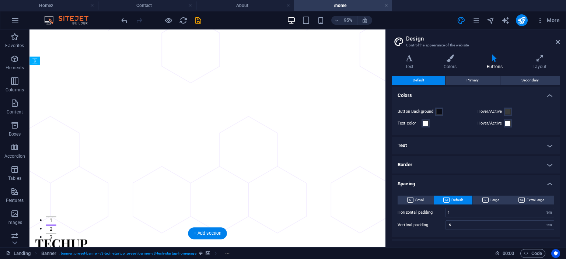
drag, startPoint x: 80, startPoint y: 158, endPoint x: 53, endPoint y: 169, distance: 28.9
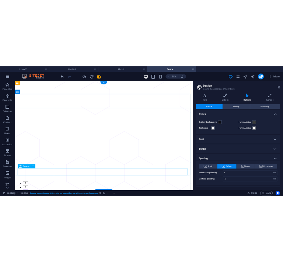
scroll to position [0, 0]
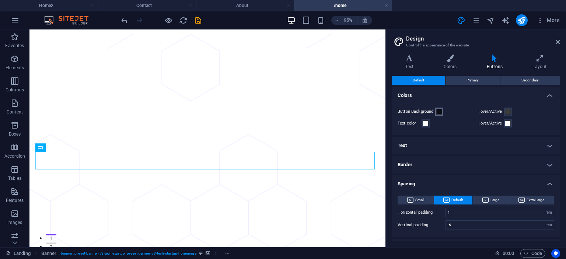
click at [441, 114] on span at bounding box center [439, 112] width 6 height 6
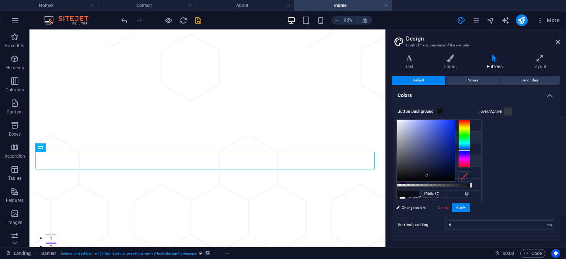
click at [414, 137] on li "Primary color #7a3afe" at bounding box center [438, 138] width 85 height 12
type input "#7a3afe"
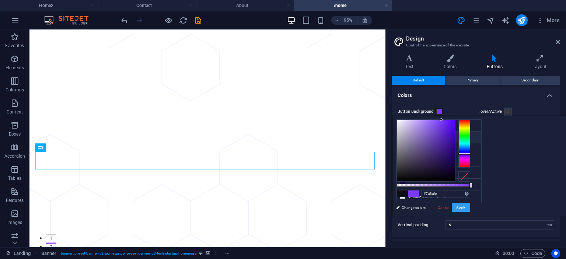
click at [470, 206] on button "Apply" at bounding box center [461, 207] width 18 height 9
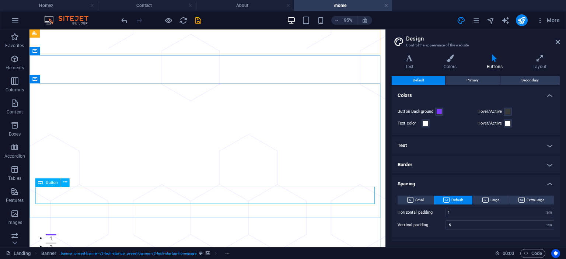
click at [40, 184] on icon at bounding box center [40, 182] width 5 height 8
click at [64, 184] on icon at bounding box center [65, 182] width 4 height 7
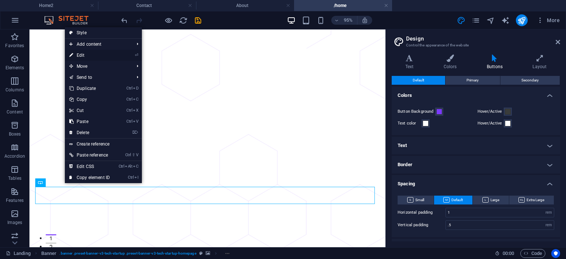
click at [100, 54] on link "⏎ Edit" at bounding box center [89, 55] width 49 height 11
select select "px"
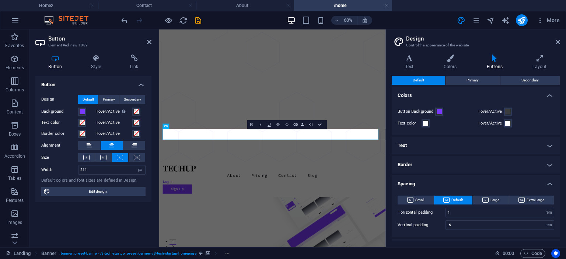
click at [53, 38] on h2 "Button" at bounding box center [99, 38] width 103 height 7
click at [55, 58] on icon at bounding box center [55, 58] width 40 height 7
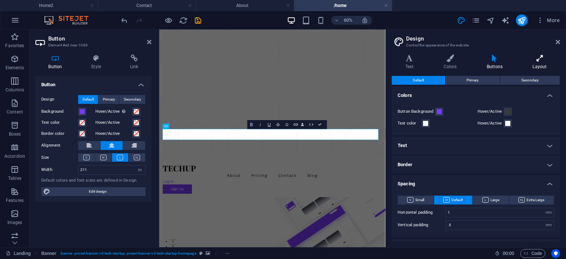
click at [538, 62] on h4 "Layout" at bounding box center [539, 62] width 41 height 15
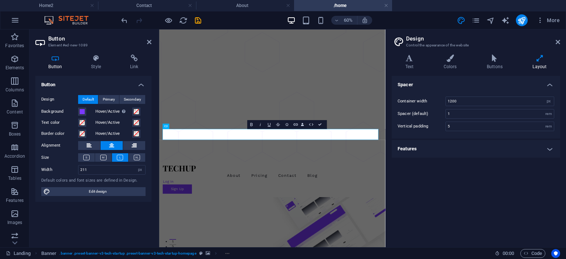
click at [551, 142] on h4 "Features" at bounding box center [476, 149] width 168 height 18
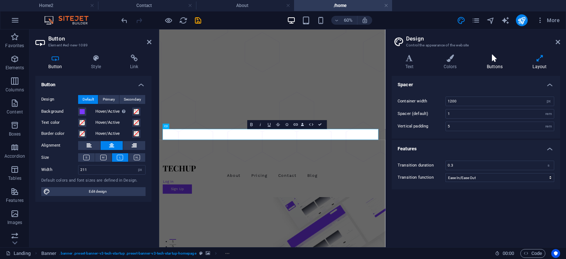
click at [501, 58] on icon at bounding box center [494, 58] width 43 height 7
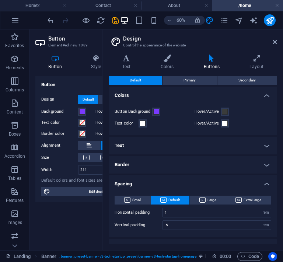
scroll to position [280, 0]
click at [273, 42] on icon at bounding box center [275, 42] width 4 height 6
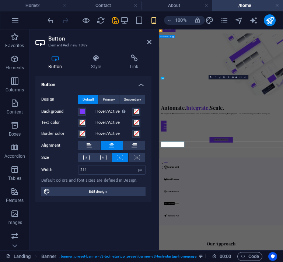
scroll to position [0, 0]
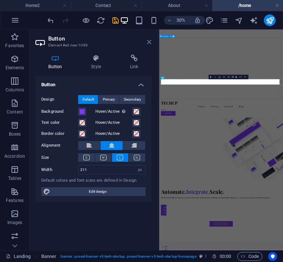
click at [149, 40] on icon at bounding box center [149, 42] width 4 height 6
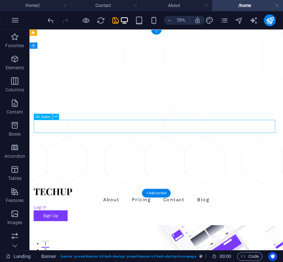
select select "px"
select select "%"
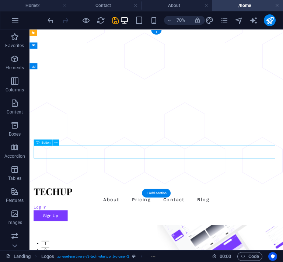
select select "px"
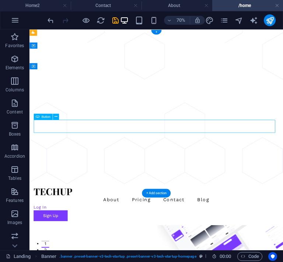
select select "px"
select select "%"
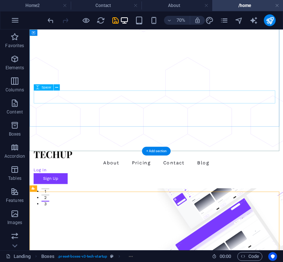
scroll to position [77, 0]
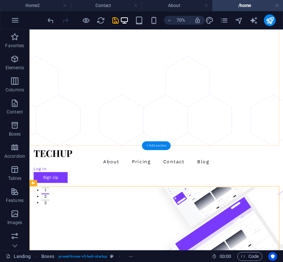
click at [162, 144] on div "+ Add section" at bounding box center [156, 145] width 29 height 9
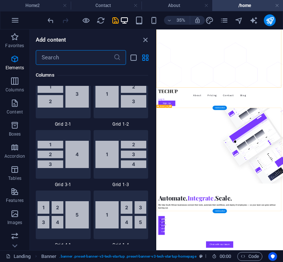
scroll to position [1289, 0]
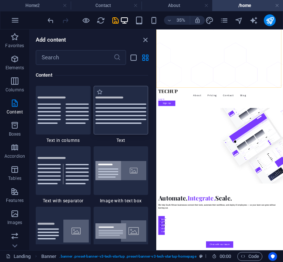
click at [124, 109] on img at bounding box center [120, 110] width 51 height 27
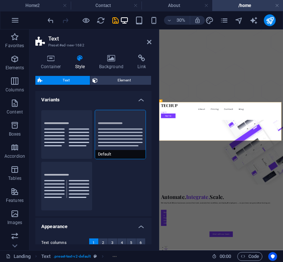
scroll to position [0, 0]
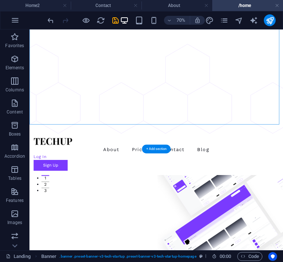
scroll to position [95, 0]
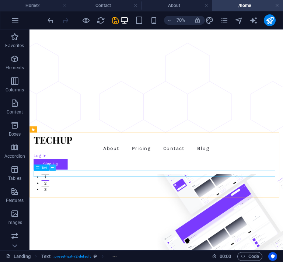
click at [52, 168] on icon at bounding box center [52, 168] width 3 height 6
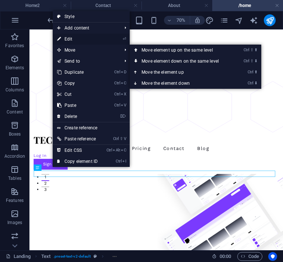
click at [92, 38] on link "⏎ Edit" at bounding box center [77, 39] width 49 height 11
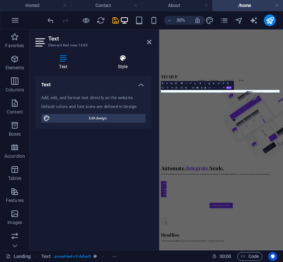
click at [127, 64] on h4 "Style" at bounding box center [122, 62] width 57 height 15
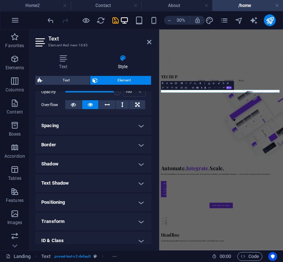
scroll to position [114, 0]
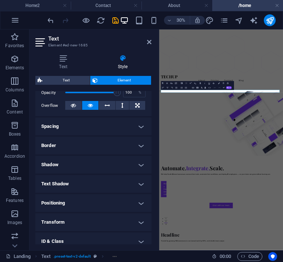
click at [102, 133] on h4 "Spacing" at bounding box center [93, 127] width 116 height 18
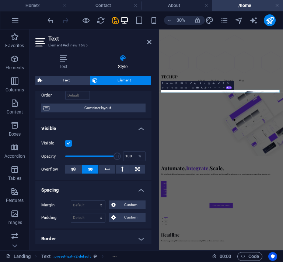
scroll to position [50, 0]
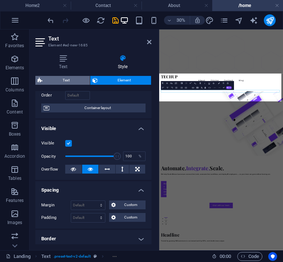
click at [77, 82] on span "Text" at bounding box center [66, 80] width 43 height 9
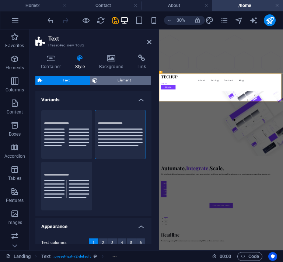
click at [111, 76] on span "Element" at bounding box center [124, 80] width 49 height 9
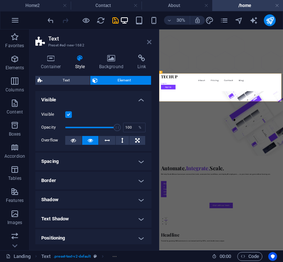
click at [147, 42] on icon at bounding box center [149, 42] width 4 height 6
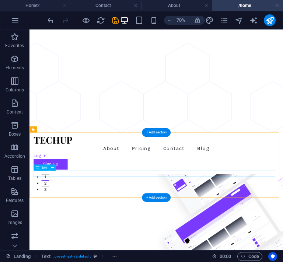
click at [52, 168] on icon at bounding box center [52, 168] width 3 height 6
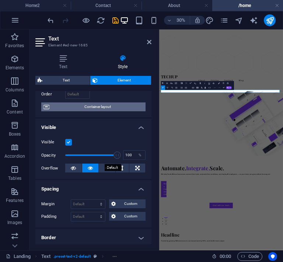
scroll to position [0, 0]
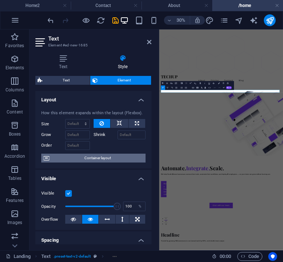
click at [92, 160] on span "Container layout" at bounding box center [98, 158] width 92 height 9
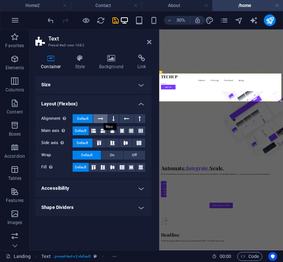
click at [99, 117] on icon at bounding box center [100, 118] width 5 height 9
click at [116, 118] on button at bounding box center [113, 118] width 11 height 9
click at [104, 118] on button at bounding box center [100, 118] width 14 height 9
click at [87, 118] on span "Default" at bounding box center [82, 118] width 11 height 9
click at [126, 186] on h4 "Accessibility" at bounding box center [93, 188] width 116 height 18
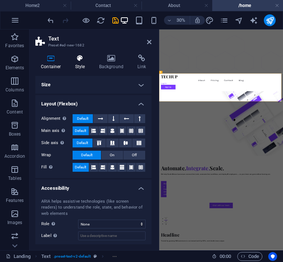
click at [81, 63] on h4 "Style" at bounding box center [82, 62] width 24 height 15
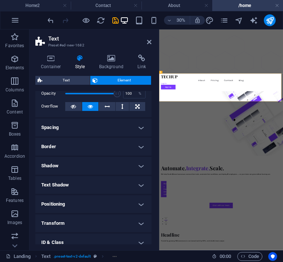
scroll to position [44, 0]
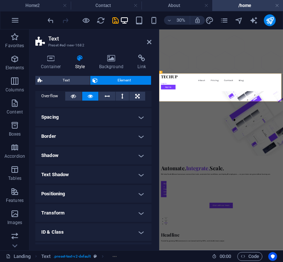
click at [136, 120] on h4 "Spacing" at bounding box center [93, 117] width 116 height 18
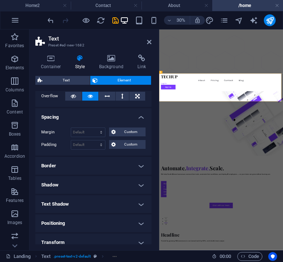
click at [136, 120] on h4 "Spacing" at bounding box center [93, 114] width 116 height 13
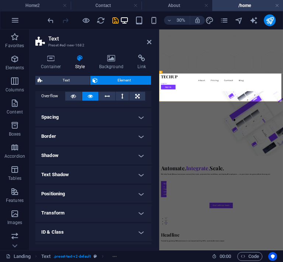
scroll to position [79, 0]
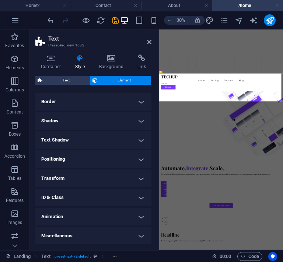
click at [132, 162] on h4 "Positioning" at bounding box center [93, 159] width 116 height 18
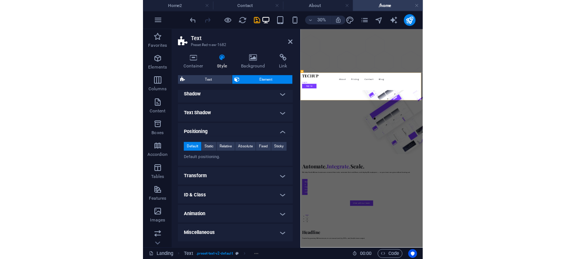
scroll to position [0, 0]
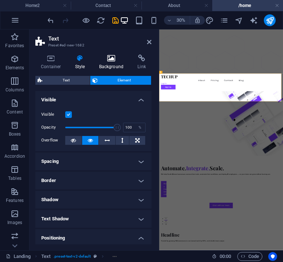
click at [113, 64] on h4 "Background" at bounding box center [113, 62] width 39 height 15
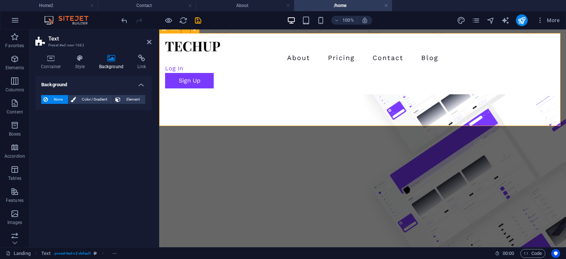
scroll to position [240, 0]
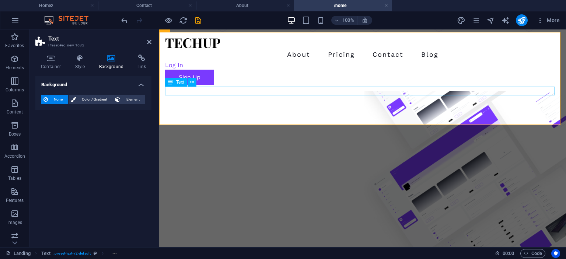
click at [192, 83] on icon at bounding box center [192, 82] width 4 height 8
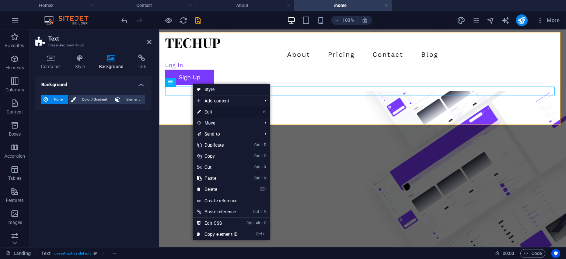
click at [221, 112] on link "⏎ Edit" at bounding box center [217, 111] width 49 height 11
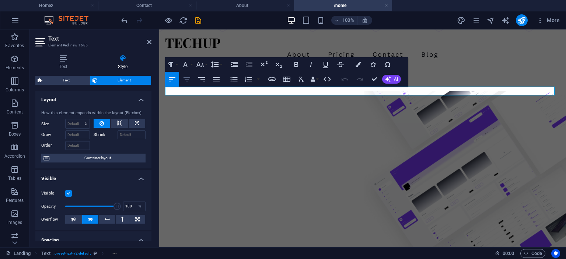
click at [187, 79] on icon "button" at bounding box center [187, 79] width 7 height 4
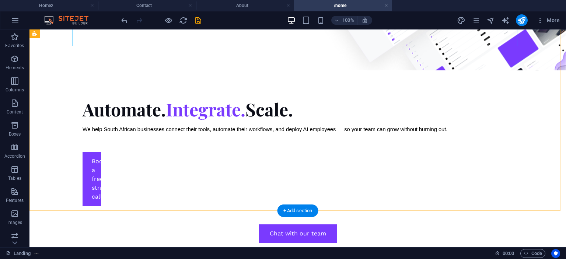
scroll to position [509, 0]
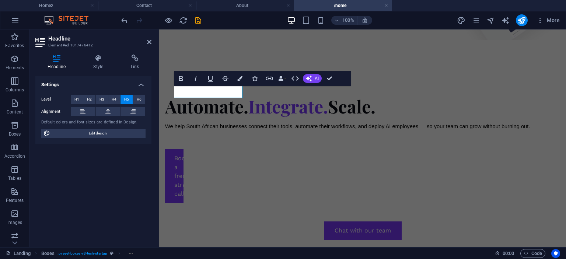
scroll to position [504, 0]
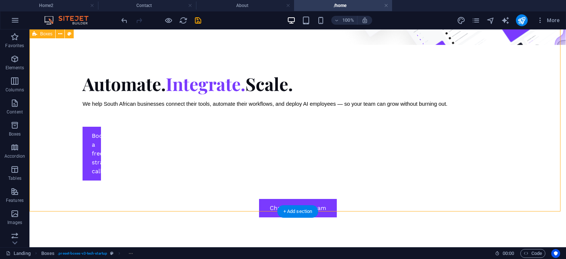
scroll to position [508, 0]
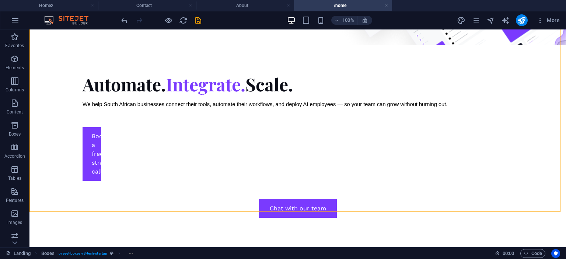
scroll to position [508, 0]
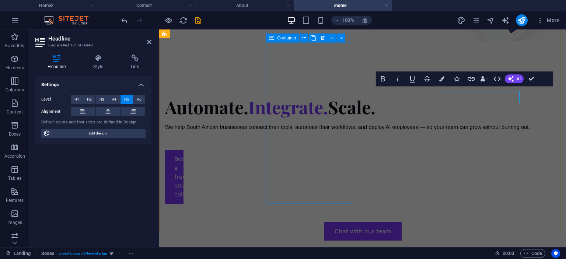
scroll to position [503, 0]
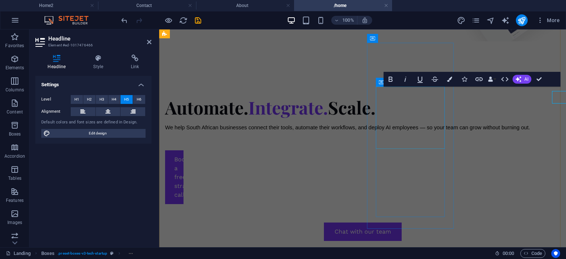
scroll to position [503, 0]
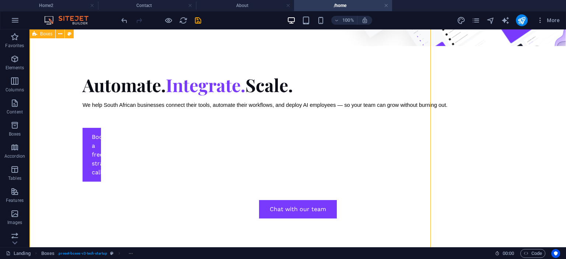
scroll to position [507, 0]
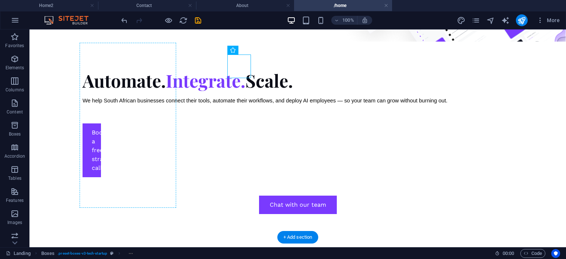
drag, startPoint x: 237, startPoint y: 71, endPoint x: 130, endPoint y: 69, distance: 107.6
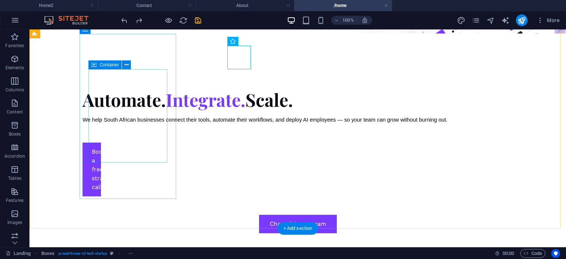
scroll to position [516, 0]
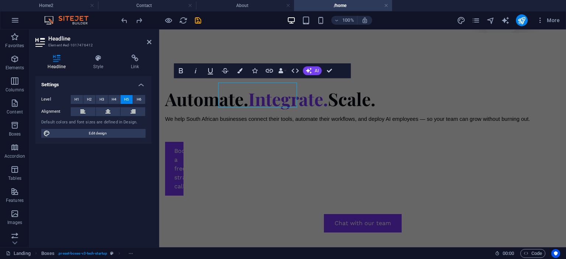
scroll to position [511, 0]
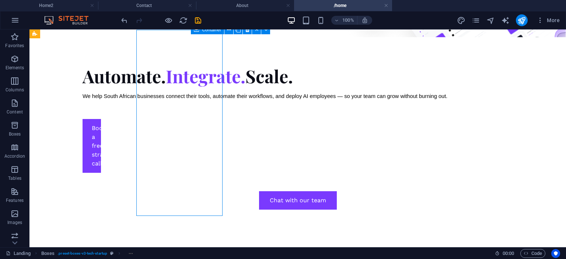
scroll to position [516, 0]
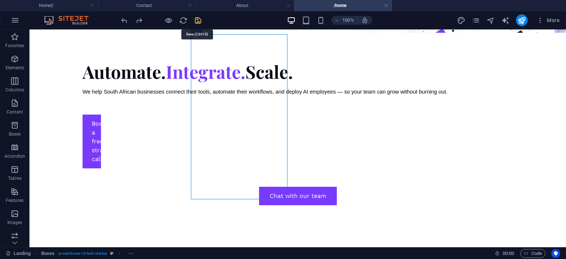
click at [200, 19] on icon "save" at bounding box center [198, 20] width 8 height 8
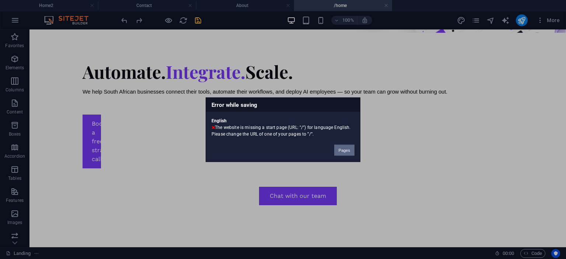
click at [343, 149] on button "Pages" at bounding box center [344, 149] width 20 height 11
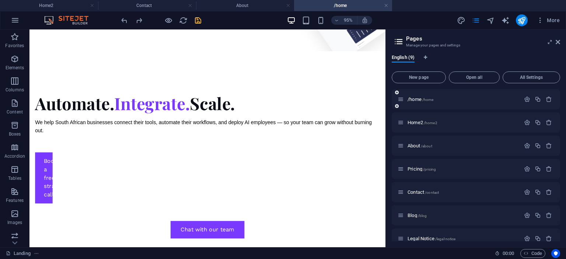
click at [452, 102] on div "/home /home" at bounding box center [459, 99] width 123 height 8
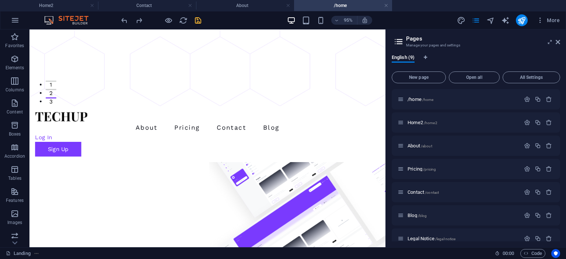
scroll to position [162, 0]
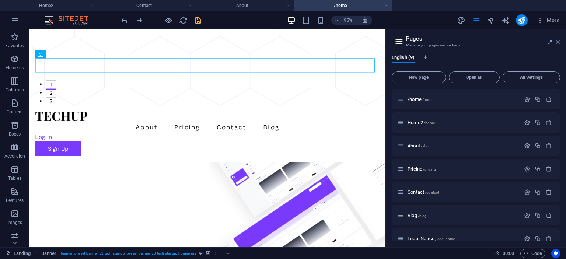
click at [558, 43] on icon at bounding box center [558, 42] width 4 height 6
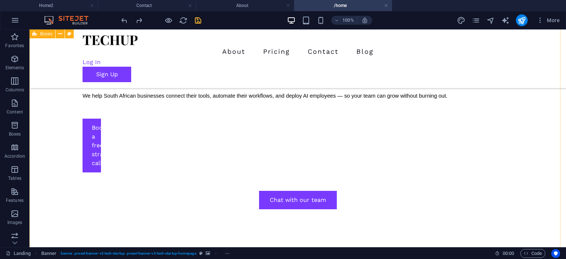
scroll to position [471, 0]
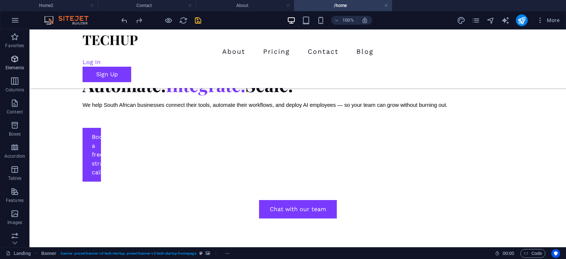
click at [15, 62] on icon "button" at bounding box center [14, 59] width 9 height 9
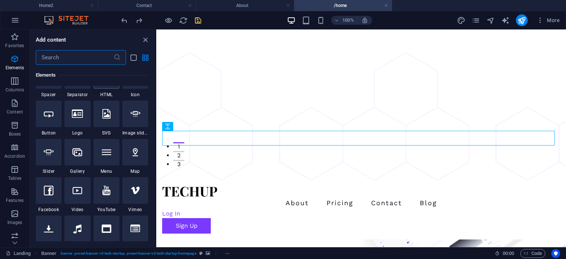
scroll to position [141, 0]
click at [438, 18] on div "100% More" at bounding box center [341, 20] width 443 height 12
click at [460, 19] on icon "design" at bounding box center [461, 20] width 8 height 8
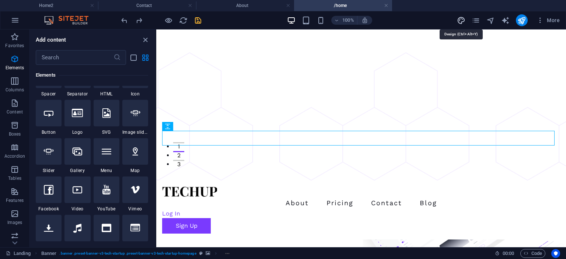
select select "rem"
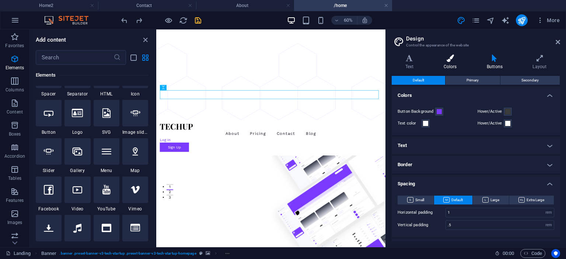
click at [450, 64] on h4 "Colors" at bounding box center [451, 62] width 43 height 15
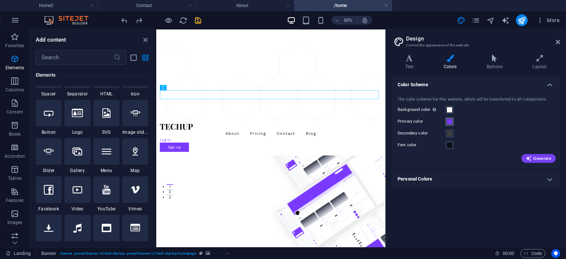
click at [450, 122] on span at bounding box center [450, 122] width 6 height 6
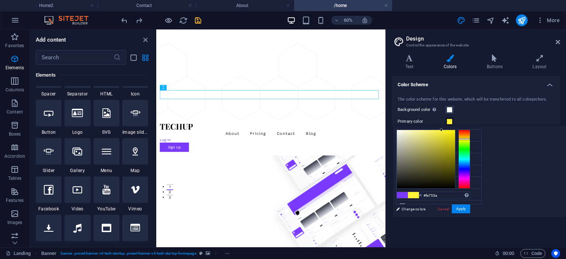
type input "#fe3a3a"
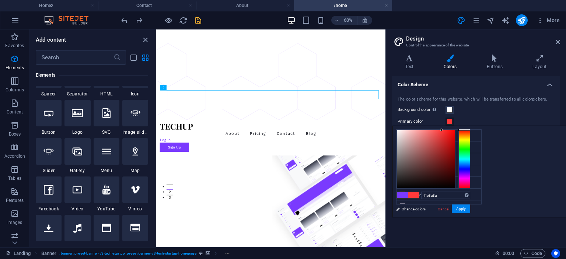
drag, startPoint x: 556, startPoint y: 171, endPoint x: 560, endPoint y: 122, distance: 49.2
click at [560, 122] on body "[DOMAIN_NAME] Home2 Contact About /home Favorites Elements Columns Content Boxe…" at bounding box center [283, 129] width 566 height 259
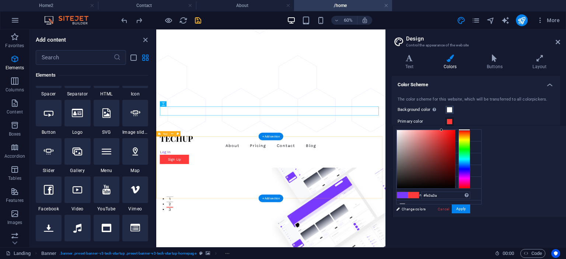
scroll to position [72, 0]
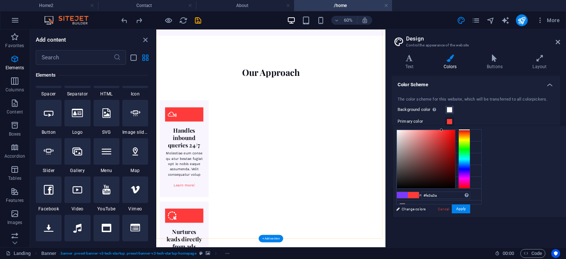
scroll to position [1044, 0]
click at [450, 211] on link "Cancel" at bounding box center [443, 209] width 13 height 6
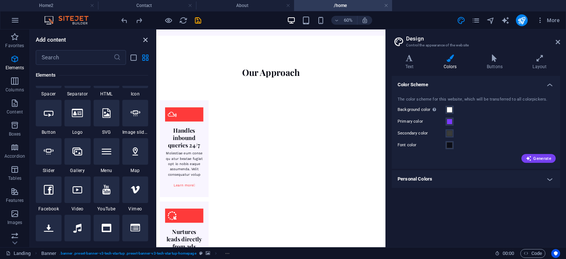
click at [143, 39] on icon "close panel" at bounding box center [145, 40] width 8 height 8
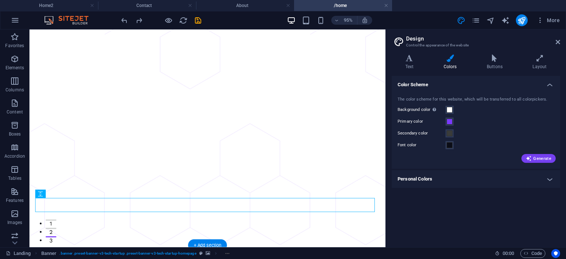
scroll to position [16, 0]
